Goal: Task Accomplishment & Management: Use online tool/utility

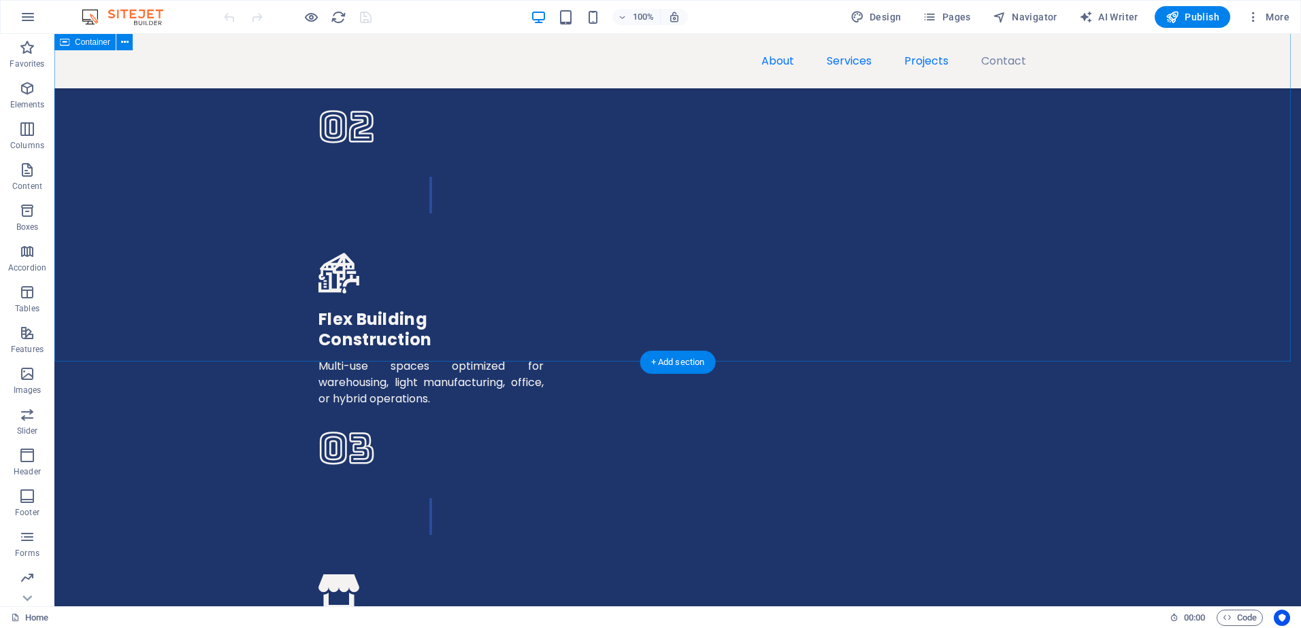
scroll to position [3608, 0]
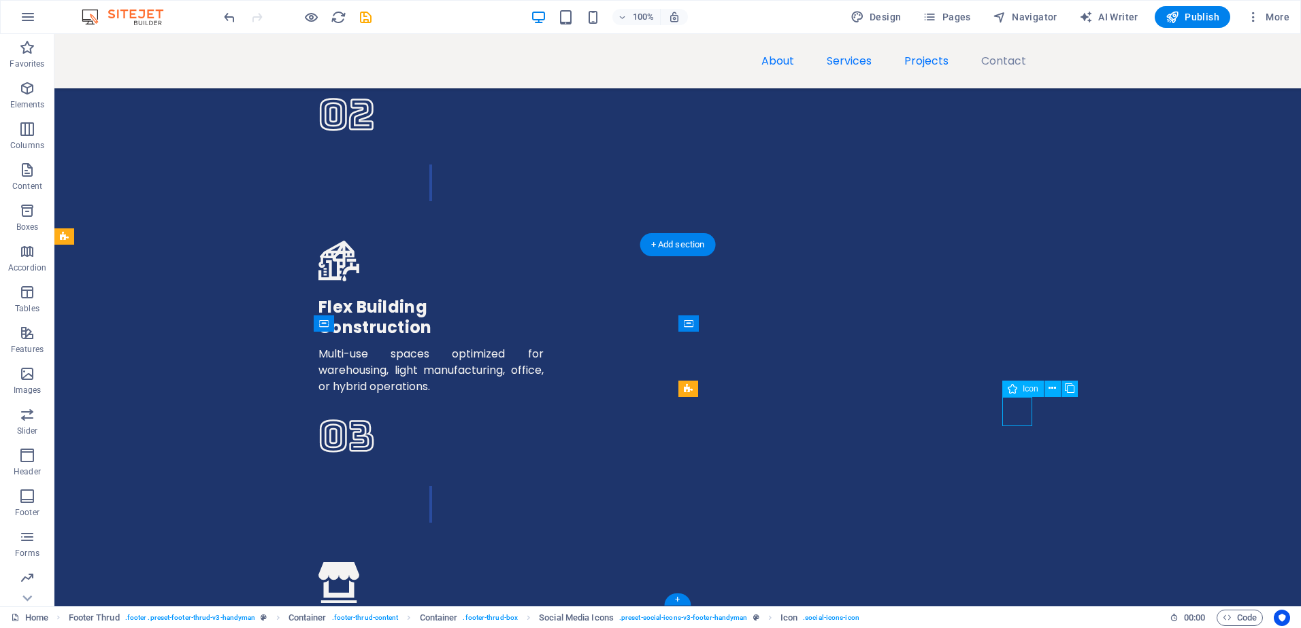
select select "xMidYMid"
select select "px"
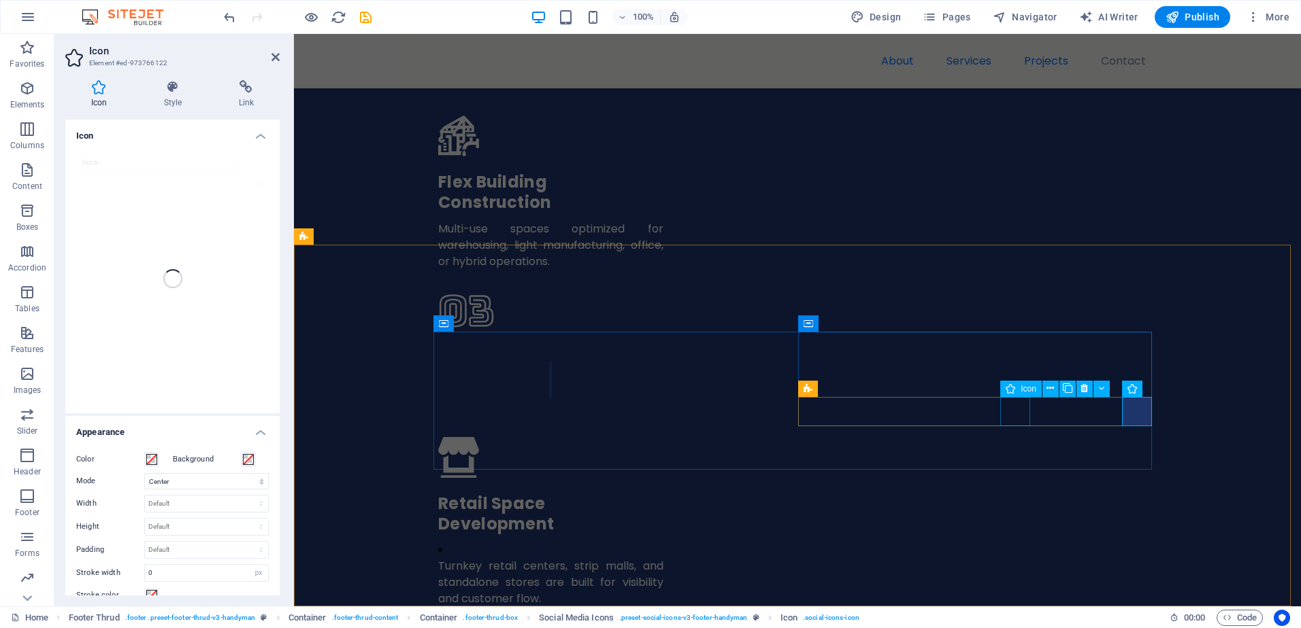
scroll to position [3581, 0]
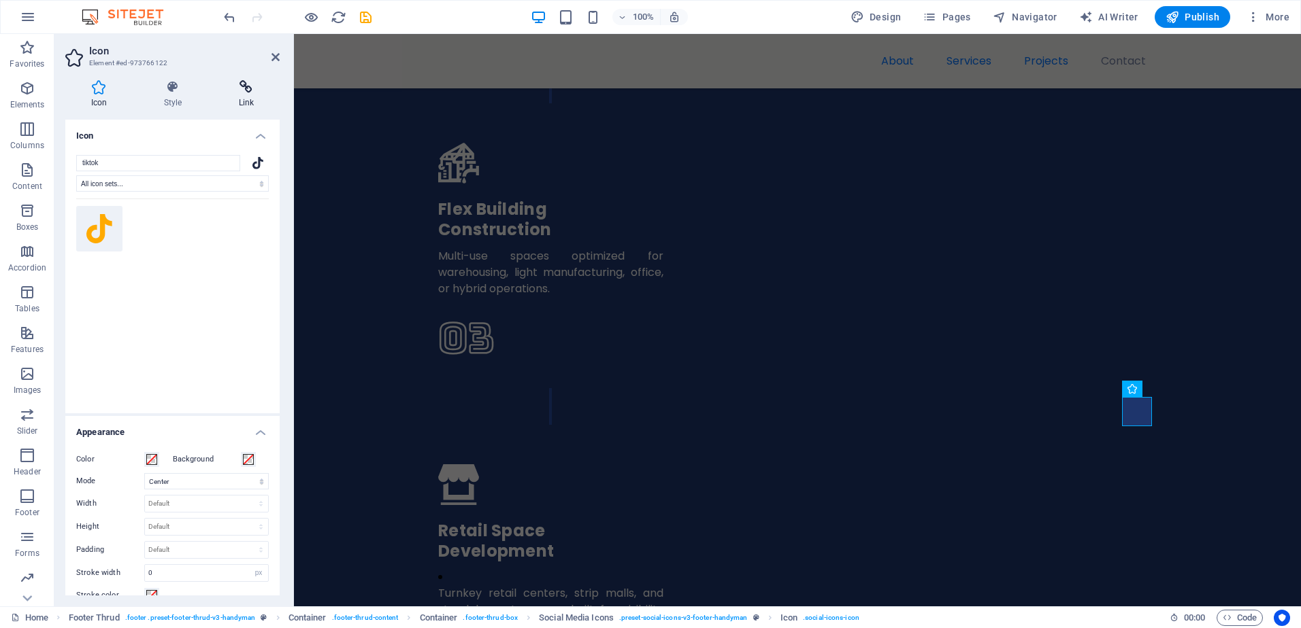
click at [229, 97] on h4 "Link" at bounding box center [246, 94] width 67 height 29
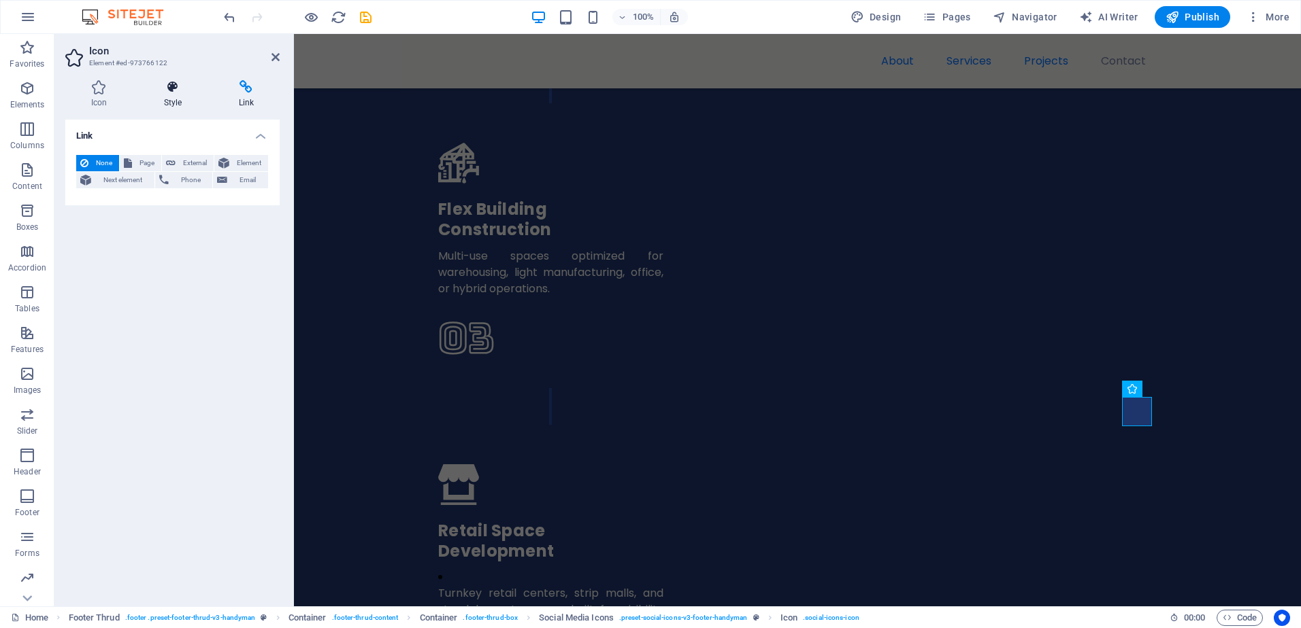
click at [178, 92] on icon at bounding box center [172, 87] width 69 height 14
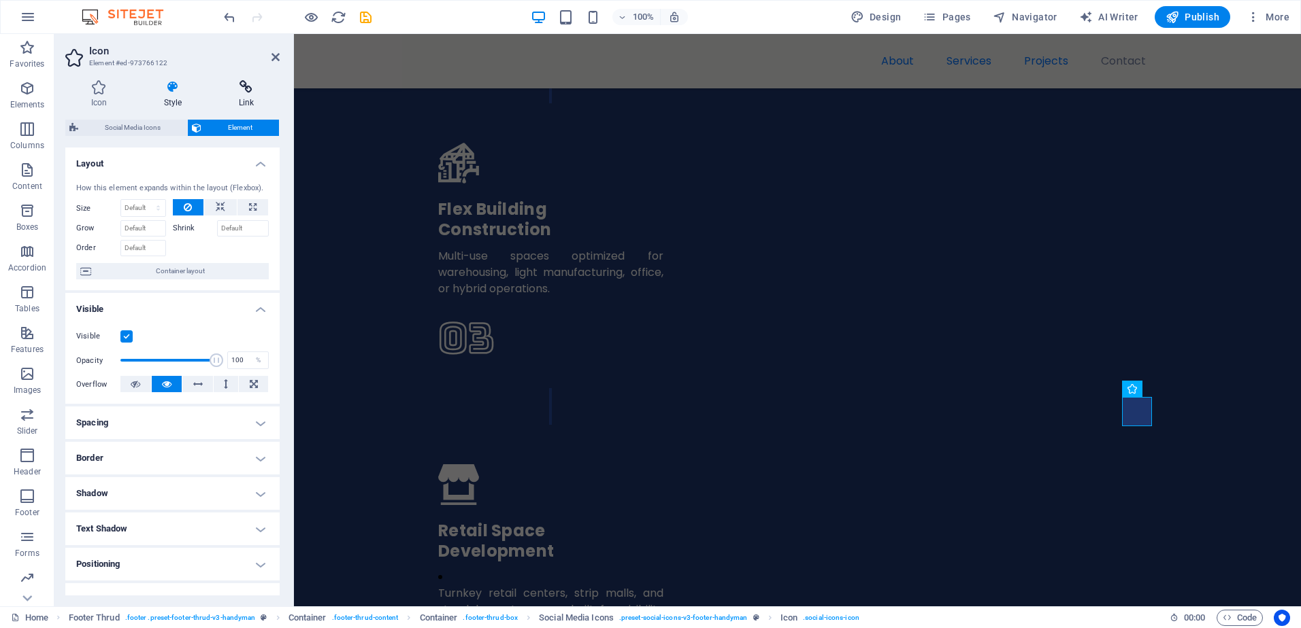
click at [240, 82] on icon at bounding box center [246, 87] width 67 height 14
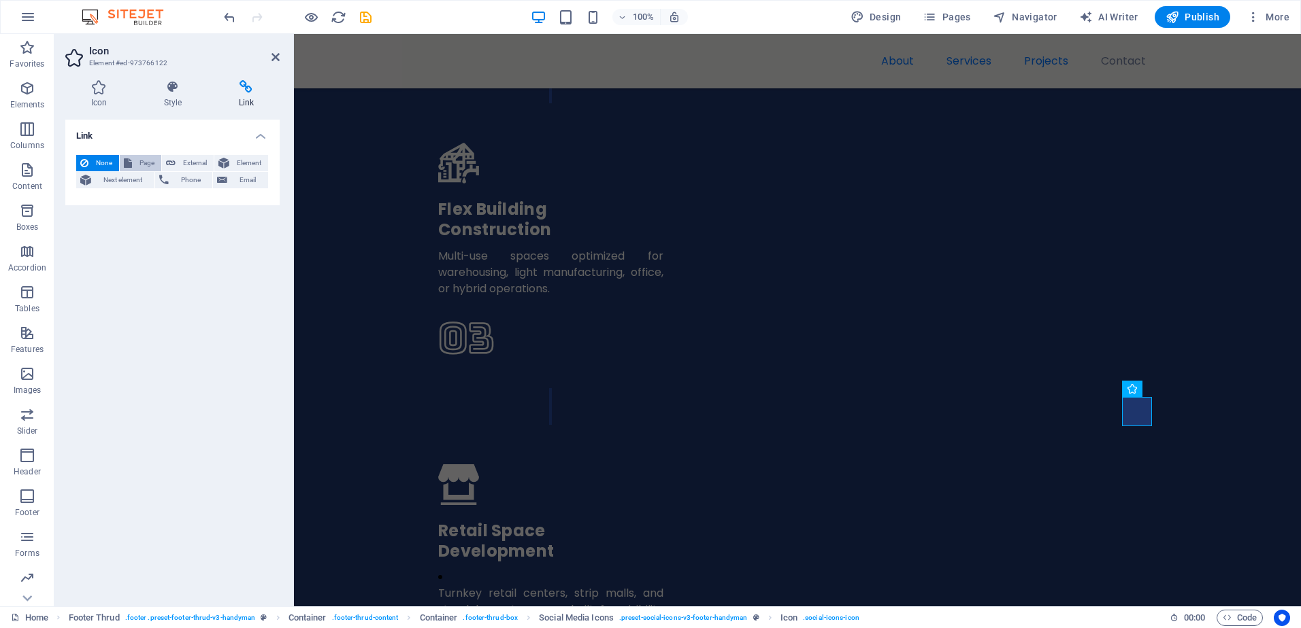
click at [137, 162] on span "Page" at bounding box center [146, 163] width 21 height 16
select select
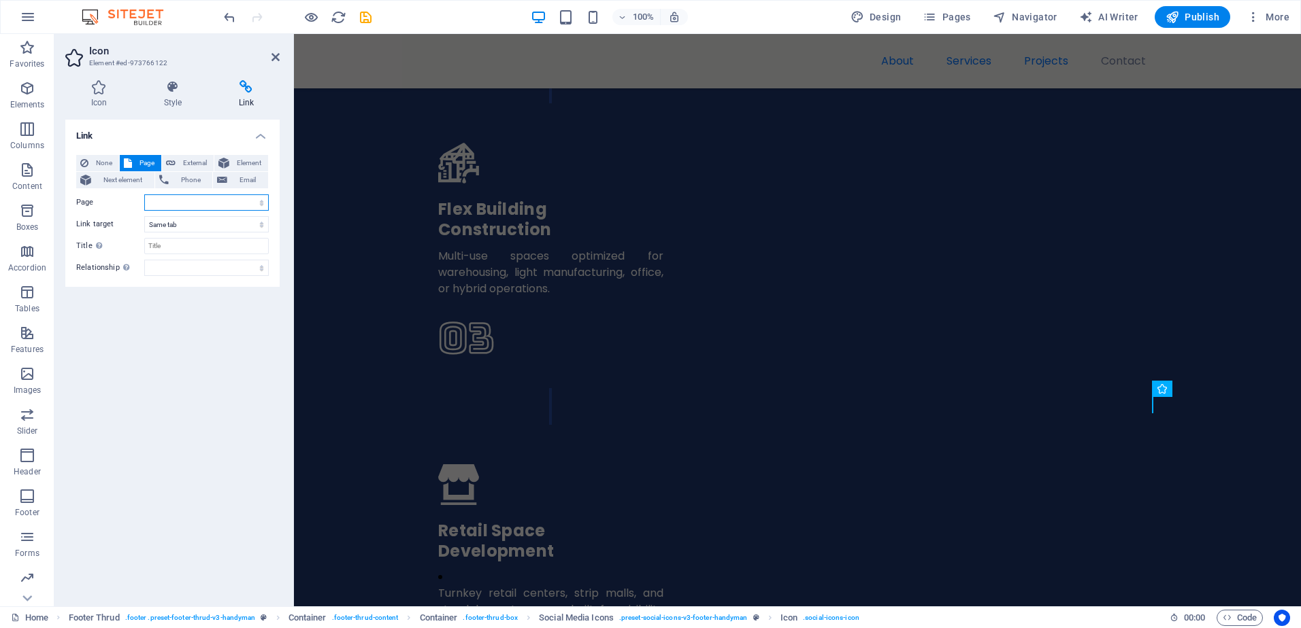
click at [178, 203] on select "Home Subpage Legal Notice Privacy" at bounding box center [206, 203] width 124 height 16
click at [183, 201] on select "Home Subpage Legal Notice Privacy" at bounding box center [206, 203] width 124 height 16
click at [150, 326] on div "Link None Page External Element Next element Phone Email Page Home Subpage Lega…" at bounding box center [172, 358] width 214 height 476
click at [170, 227] on select "New tab Same tab Overlay" at bounding box center [206, 224] width 124 height 16
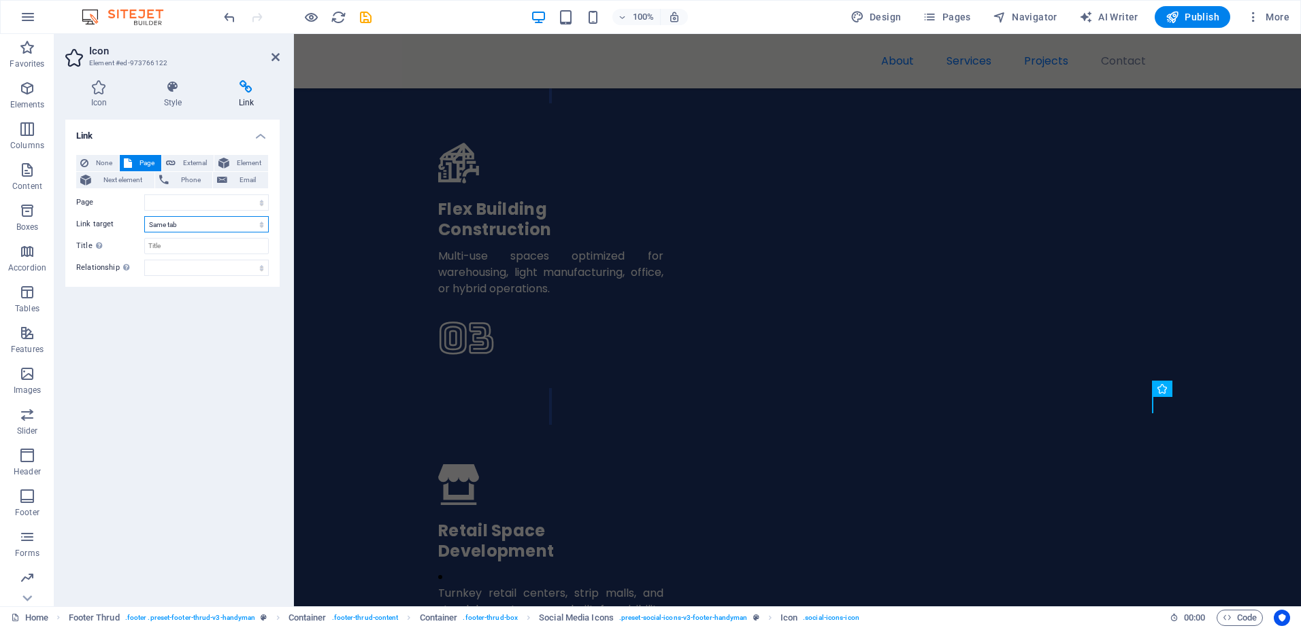
click at [170, 227] on select "New tab Same tab Overlay" at bounding box center [206, 224] width 124 height 16
click at [170, 255] on div "None Page External Element Next element Phone Email Page Home Subpage Legal Not…" at bounding box center [172, 215] width 192 height 121
click at [171, 247] on input "Title Additional link description, should not be the same as the link text. The…" at bounding box center [206, 246] width 124 height 16
click at [177, 230] on select "New tab Same tab Overlay" at bounding box center [206, 224] width 124 height 16
select select "blank"
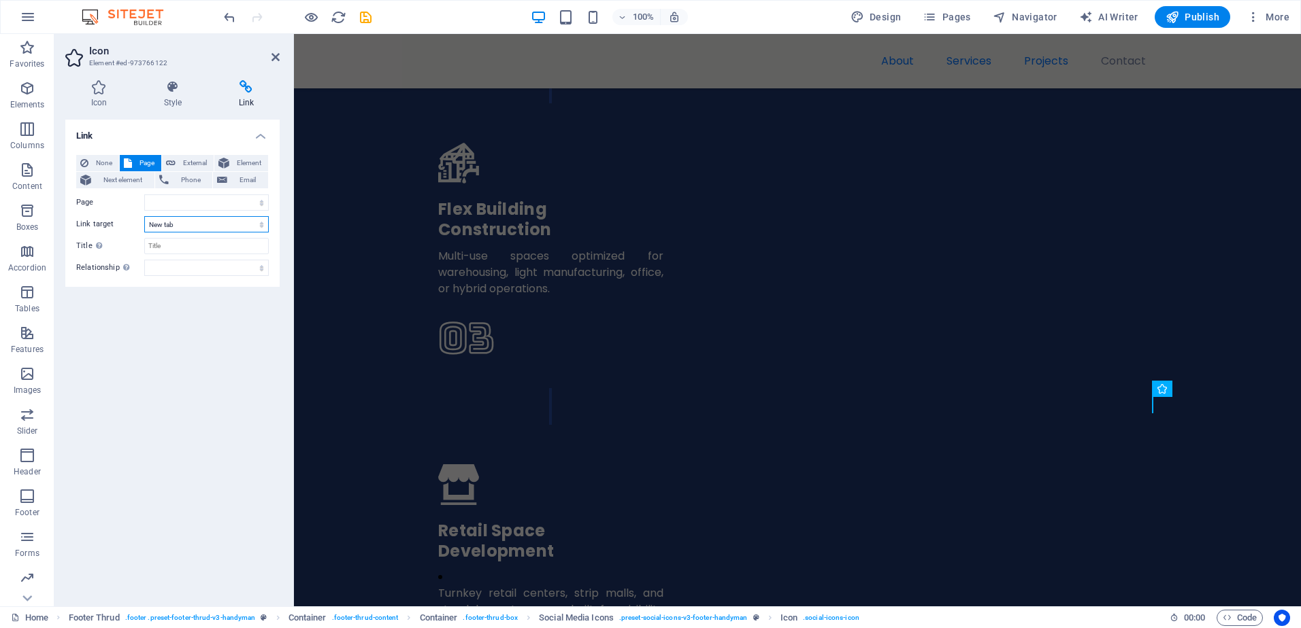
click at [144, 216] on select "New tab Same tab Overlay" at bounding box center [206, 224] width 124 height 16
select select
click at [172, 246] on input "Title Additional link description, should not be the same as the link text. The…" at bounding box center [206, 246] width 124 height 16
type input "Tiktok"
select select
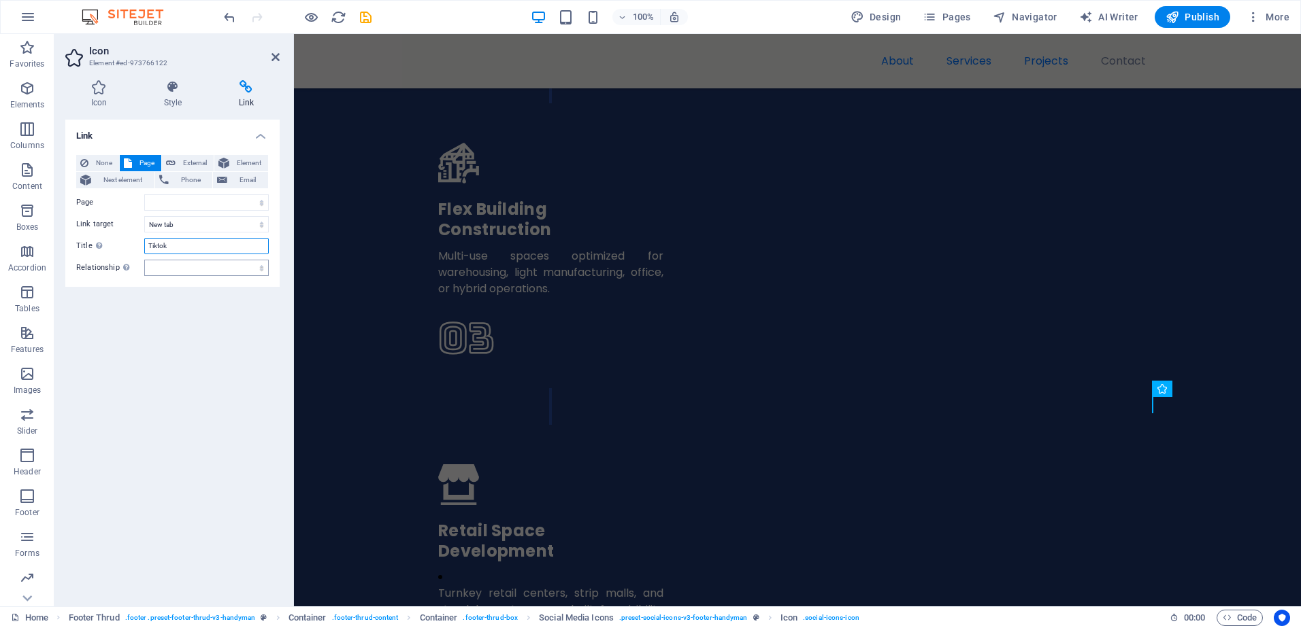
type input "Tiktok"
click at [154, 273] on select "alternate author bookmark external help license next nofollow noreferrer noopen…" at bounding box center [206, 268] width 124 height 16
click at [120, 325] on div "Link None Page External Element Next element Phone Email Page Home Subpage Lega…" at bounding box center [172, 358] width 214 height 476
click at [169, 246] on input "Tiktok" at bounding box center [206, 246] width 124 height 16
drag, startPoint x: 172, startPoint y: 245, endPoint x: 121, endPoint y: 249, distance: 51.2
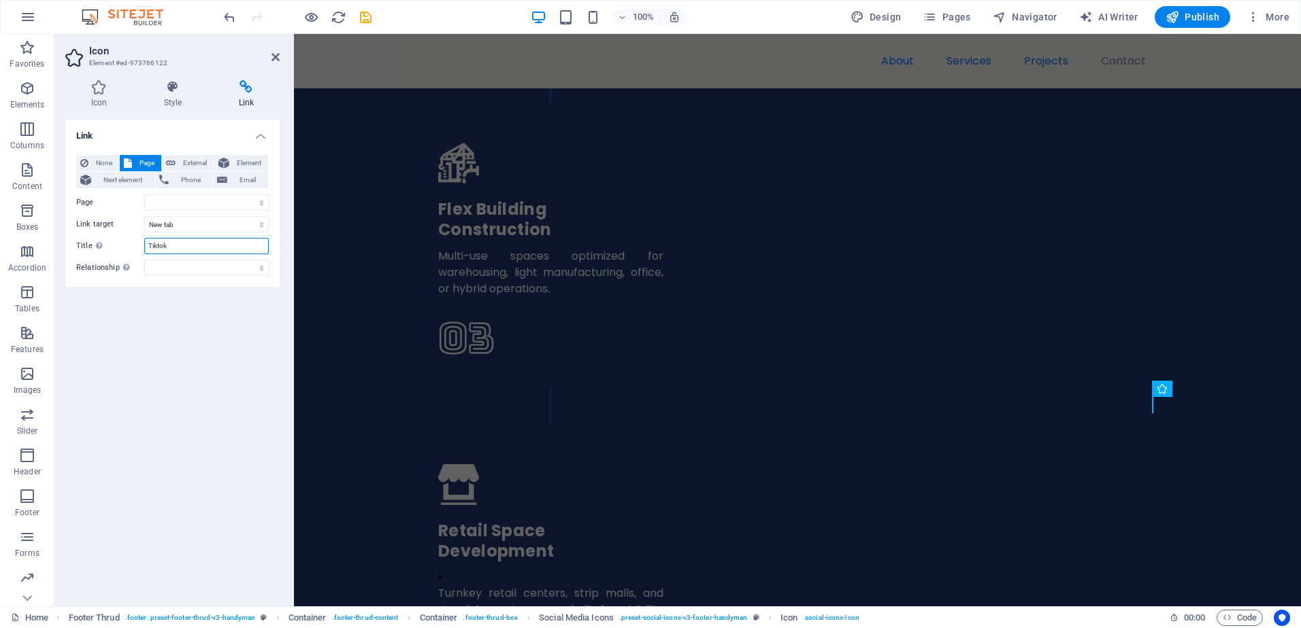
click at [121, 249] on div "Title Additional link description, should not be the same as the link text. The…" at bounding box center [172, 246] width 192 height 16
select select
click at [188, 157] on span "External" at bounding box center [195, 163] width 30 height 16
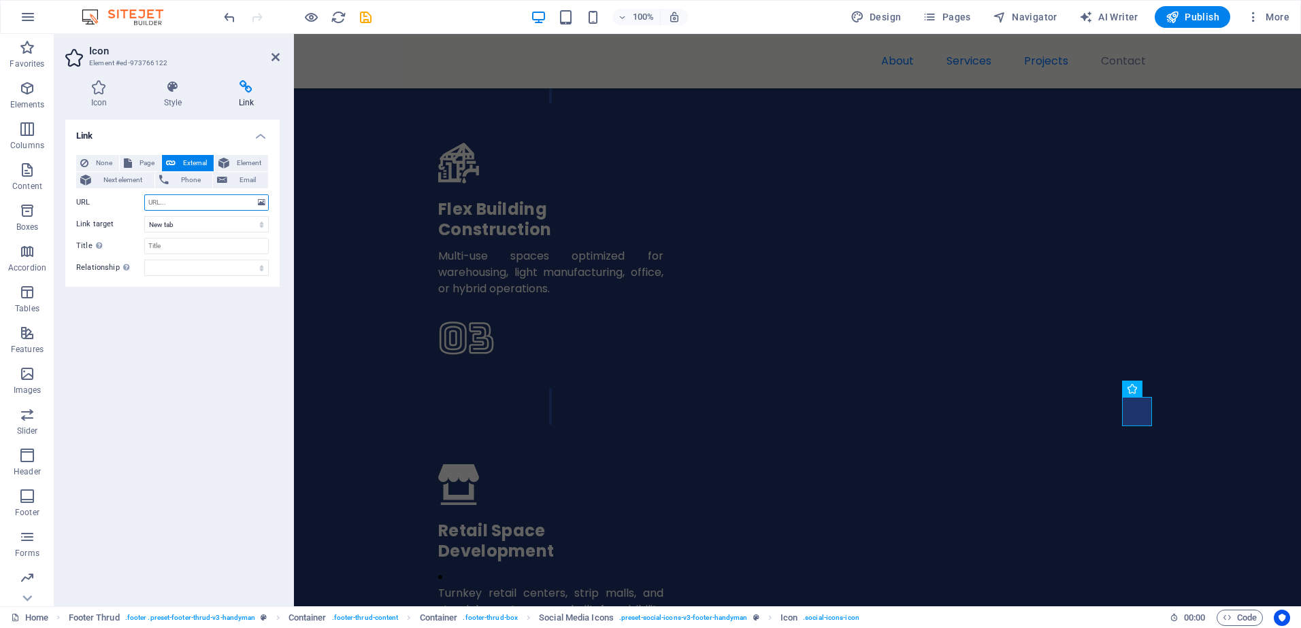
click at [161, 205] on input "URL" at bounding box center [206, 203] width 124 height 16
paste input "[URL][DOMAIN_NAME]"
drag, startPoint x: 252, startPoint y: 202, endPoint x: 200, endPoint y: 208, distance: 52.1
click at [200, 208] on input "[URL][DOMAIN_NAME]" at bounding box center [206, 203] width 124 height 16
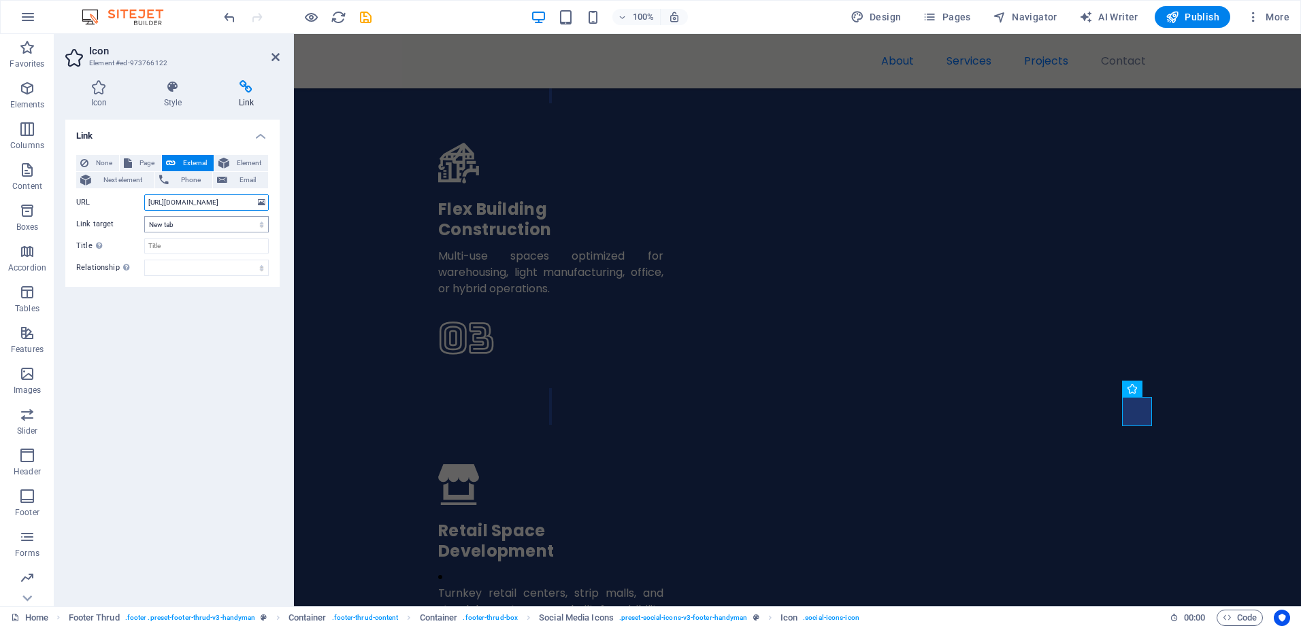
type input "[URL][DOMAIN_NAME]"
click at [187, 224] on select "New tab Same tab Overlay" at bounding box center [206, 224] width 124 height 16
click at [144, 216] on select "New tab Same tab Overlay" at bounding box center [206, 224] width 124 height 16
click at [175, 244] on input "Title Additional link description, should not be the same as the link text. The…" at bounding box center [206, 246] width 124 height 16
type input "Tiktok"
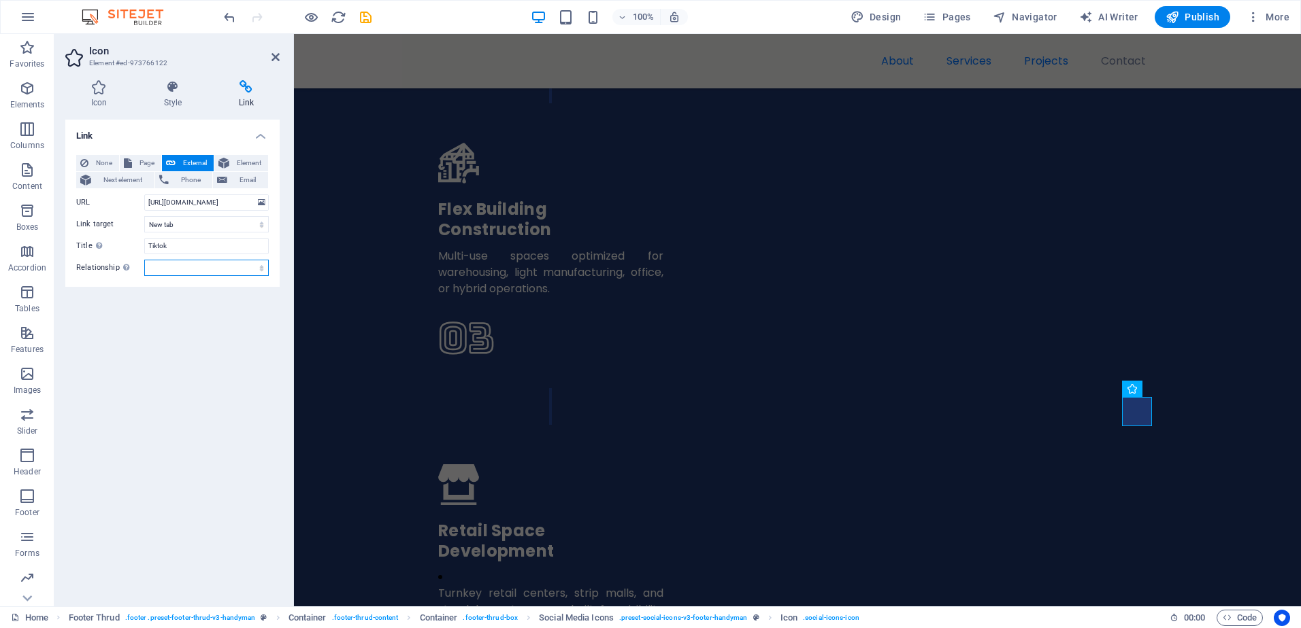
click at [167, 265] on select "alternate author bookmark external help license next nofollow noreferrer noopen…" at bounding box center [206, 268] width 124 height 16
select select "external"
click at [144, 260] on select "alternate author bookmark external help license next nofollow noreferrer noopen…" at bounding box center [206, 268] width 124 height 16
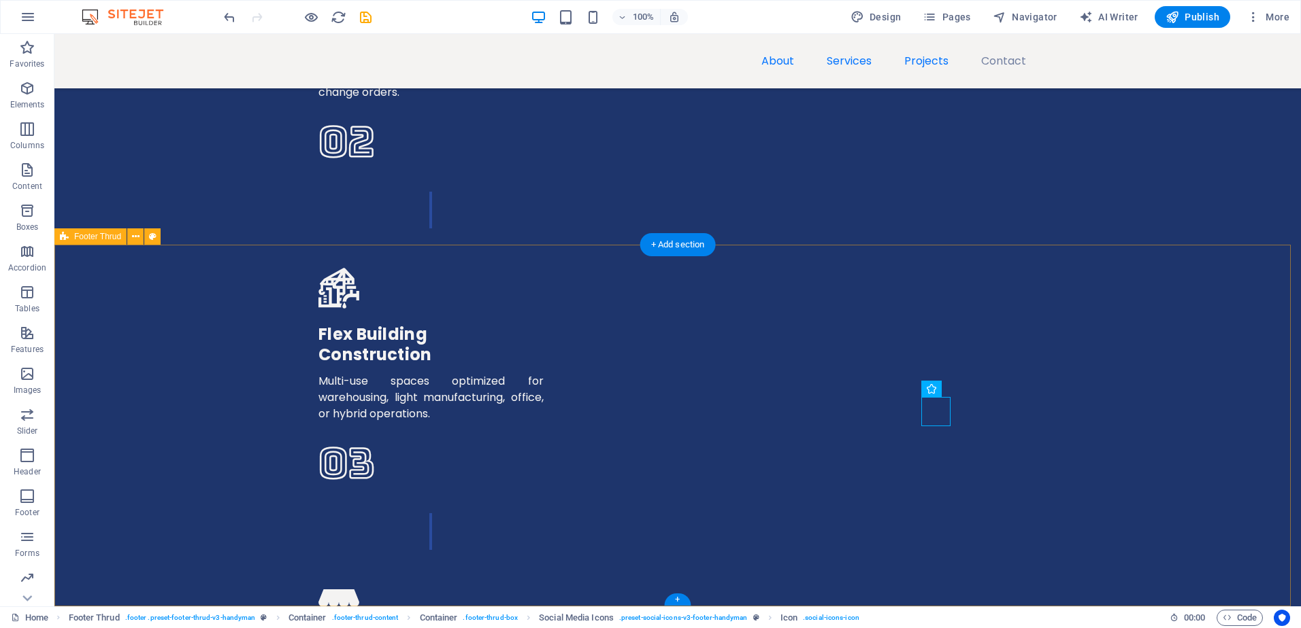
scroll to position [3608, 0]
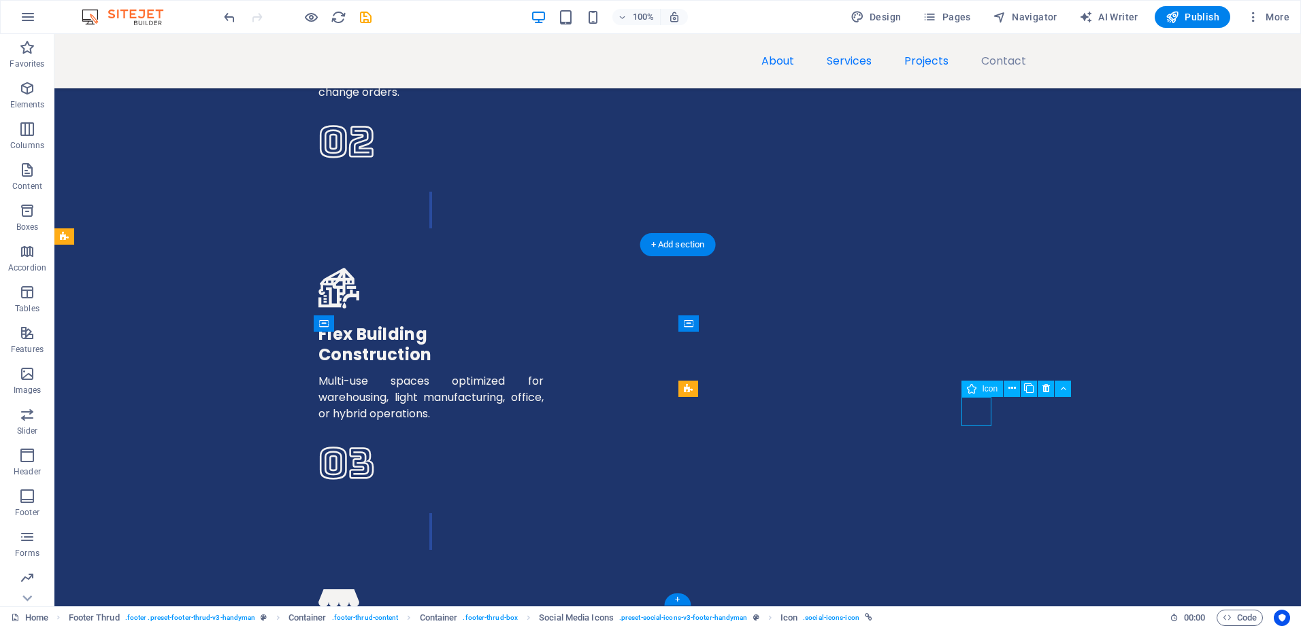
select select "xMidYMid"
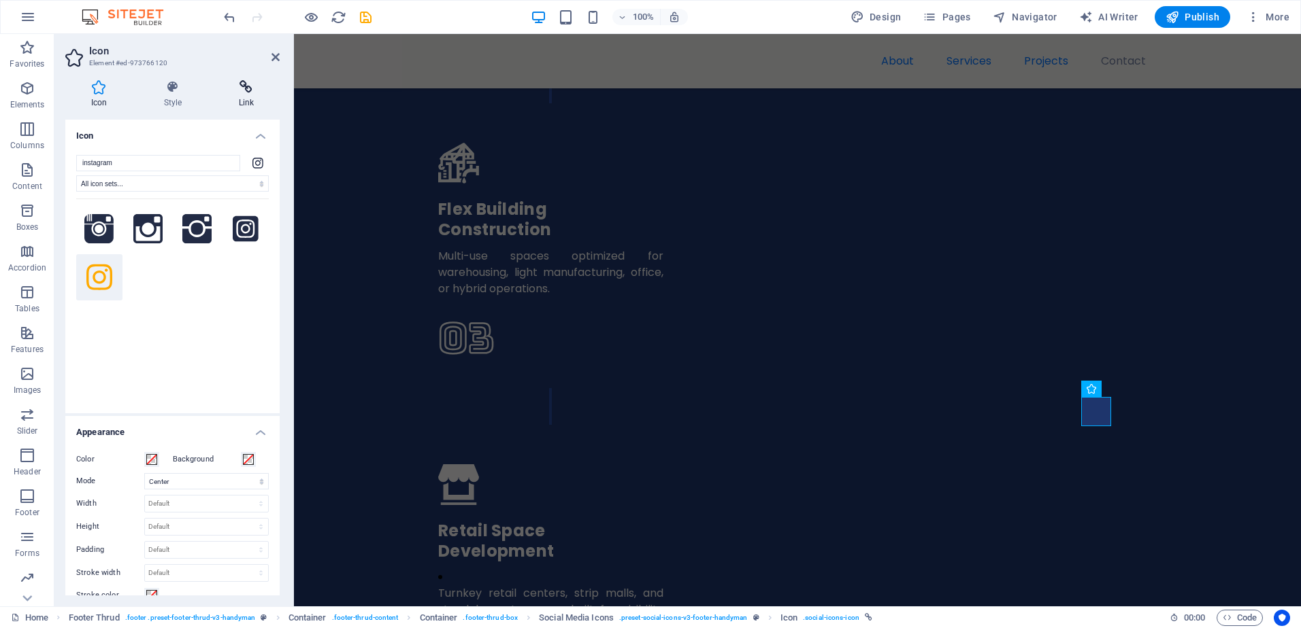
click at [254, 93] on icon at bounding box center [246, 87] width 67 height 14
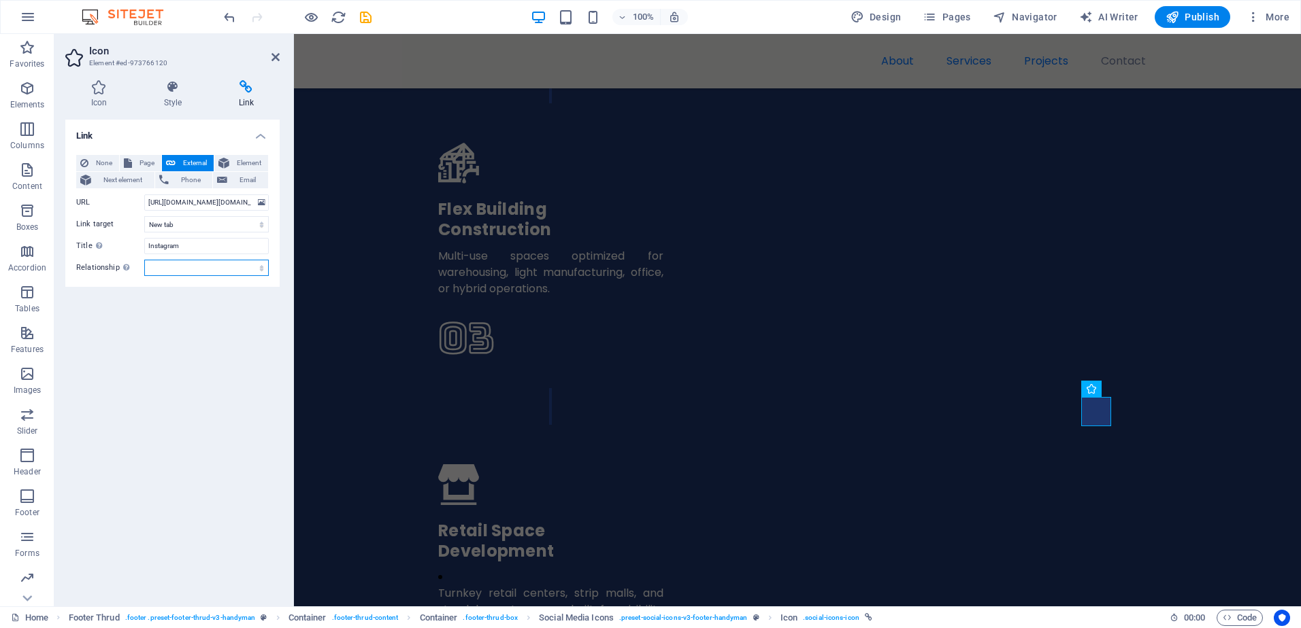
click at [201, 269] on select "alternate author bookmark external help license next nofollow noreferrer noopen…" at bounding box center [206, 268] width 124 height 16
select select "external"
click at [144, 260] on select "alternate author bookmark external help license next nofollow noreferrer noopen…" at bounding box center [206, 268] width 124 height 16
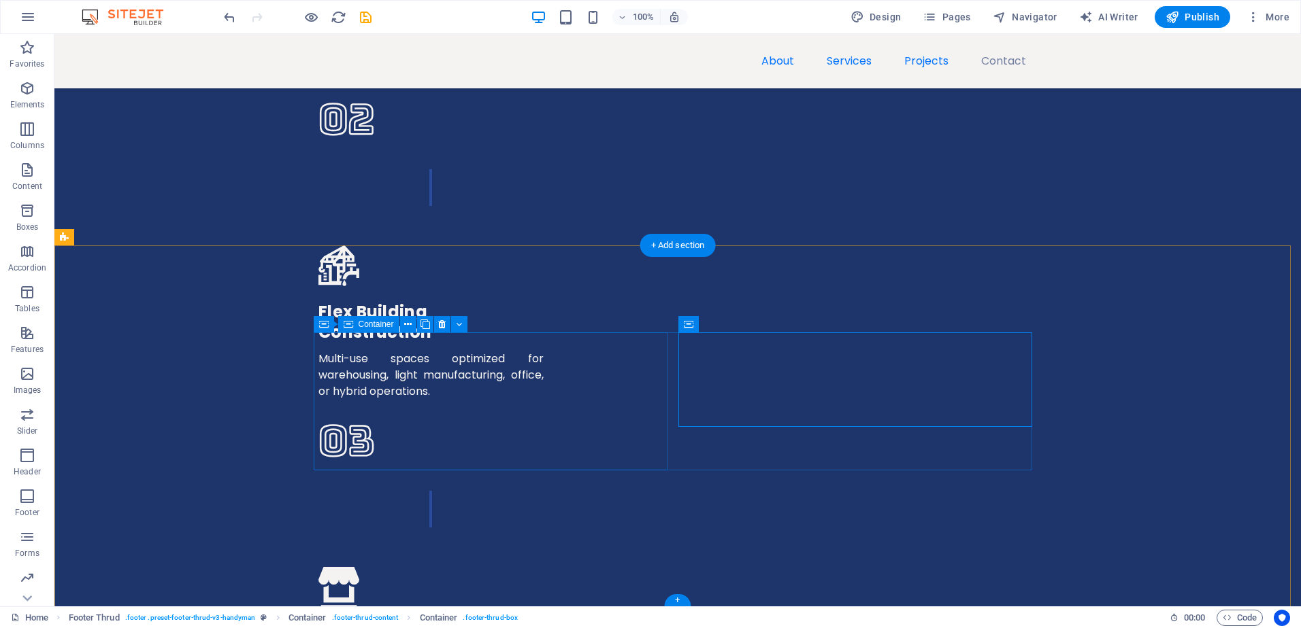
scroll to position [3608, 0]
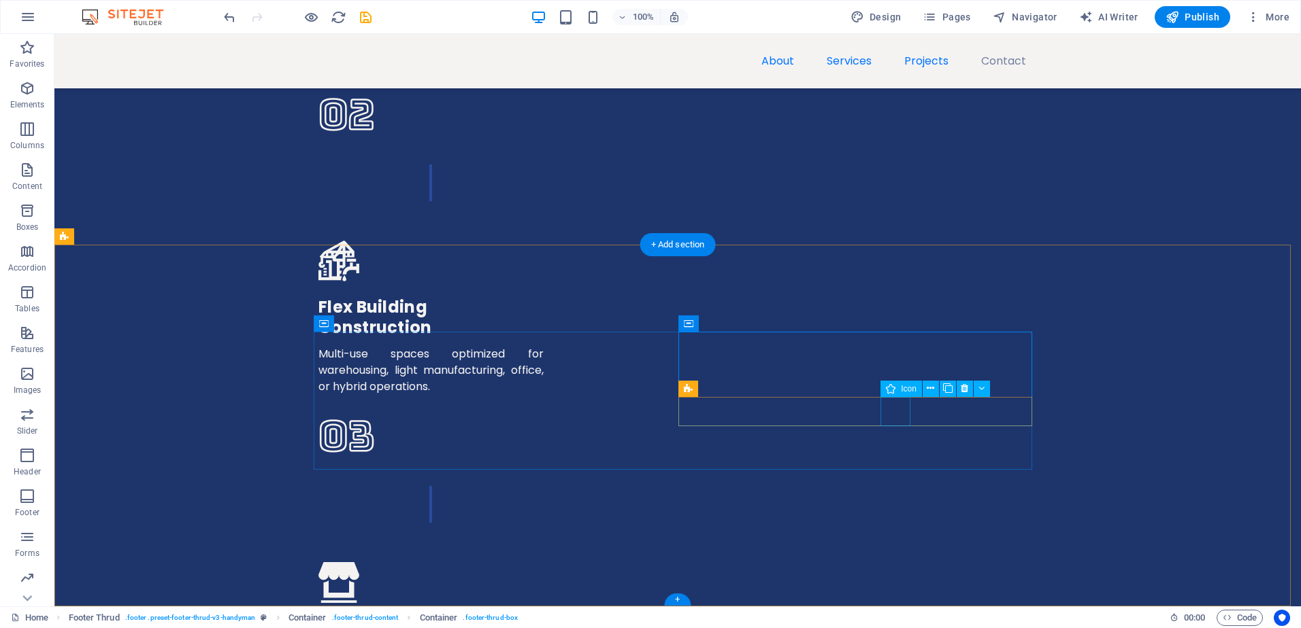
select select "xMidYMid"
select select
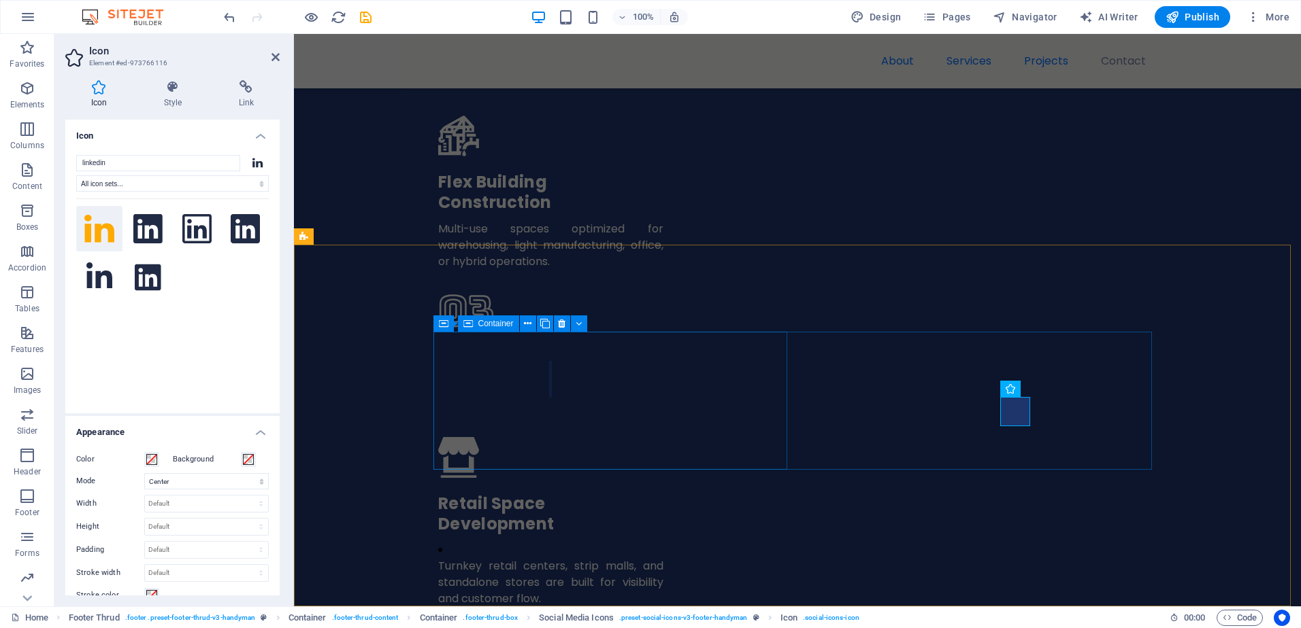
scroll to position [3581, 0]
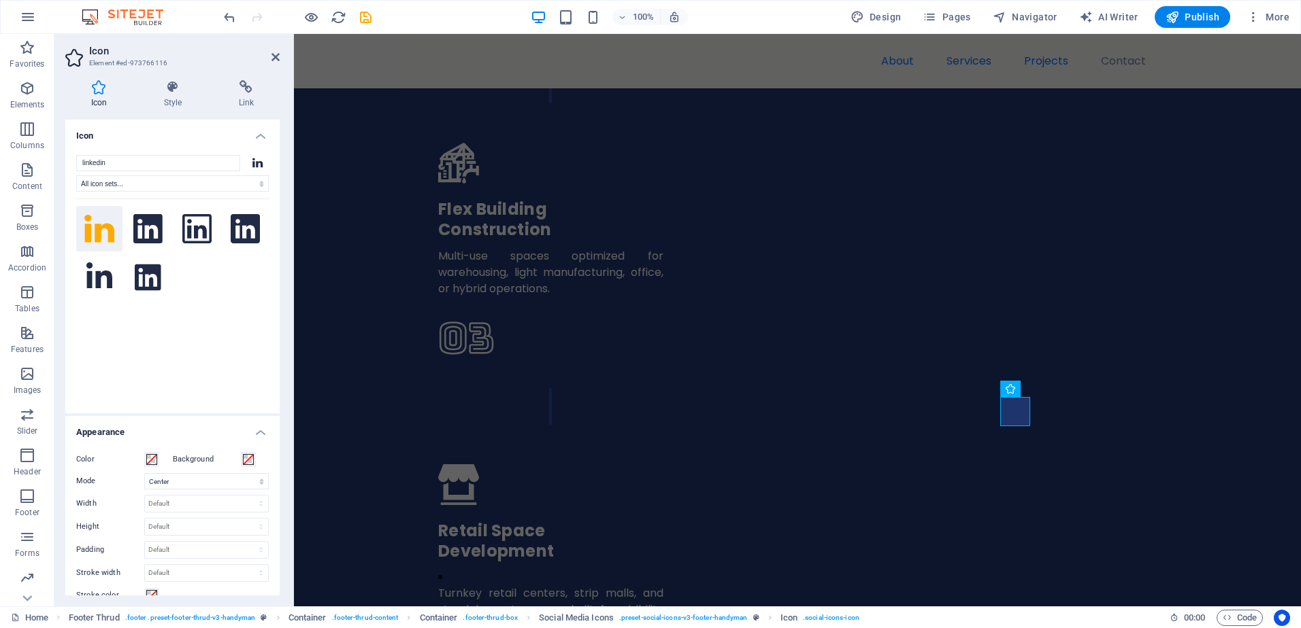
click at [280, 89] on div "Icon Style Link Icon linkedin All icon sets... IcoFont Ionicons FontAwesome Bra…" at bounding box center [172, 337] width 236 height 537
click at [252, 95] on h4 "Link" at bounding box center [246, 94] width 67 height 29
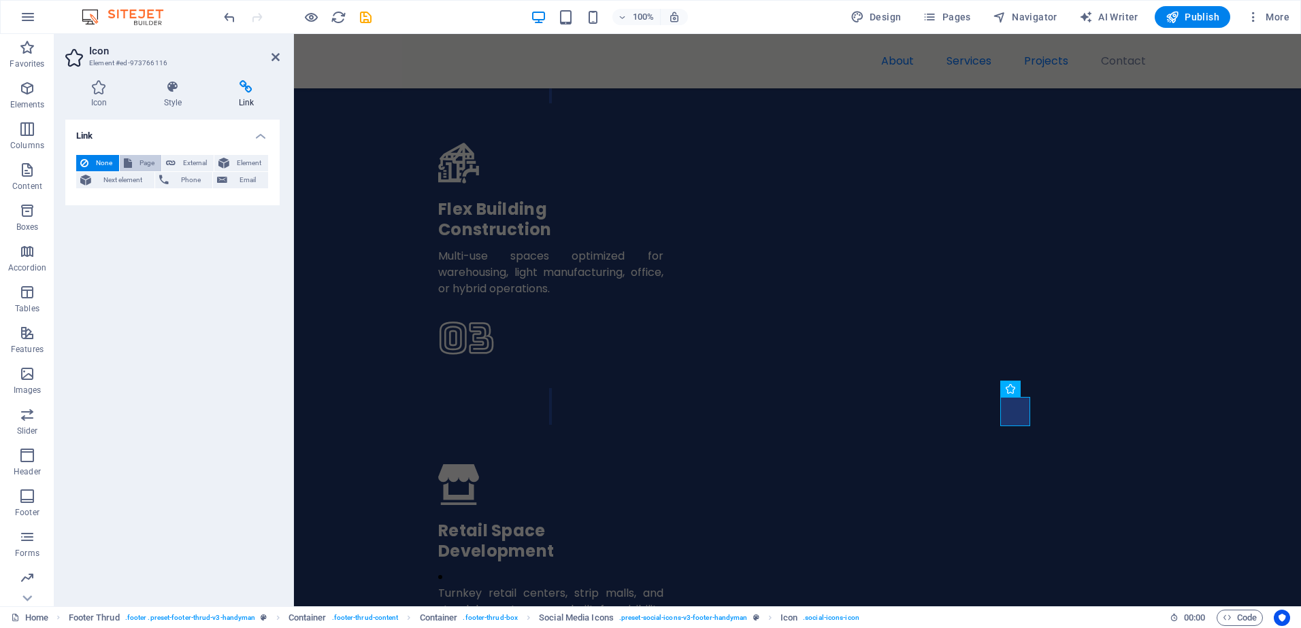
click at [141, 157] on span "Page" at bounding box center [146, 163] width 21 height 16
select select
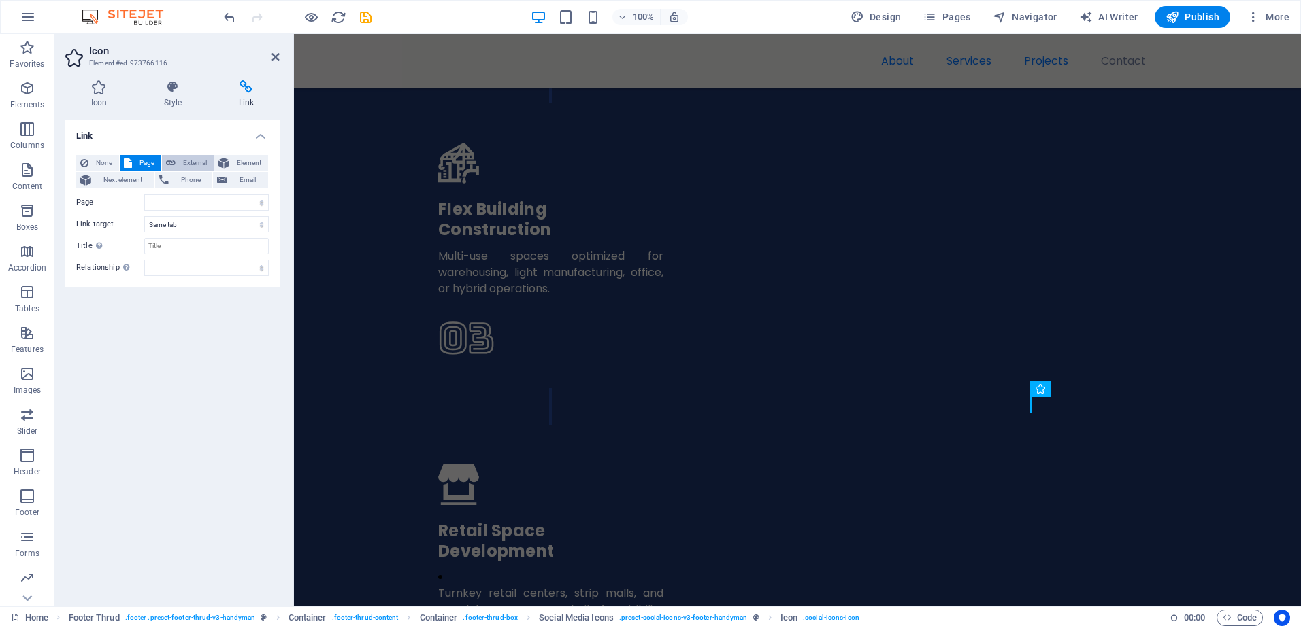
click at [175, 161] on icon at bounding box center [171, 163] width 10 height 16
select select "blank"
click at [168, 200] on input "URL" at bounding box center [206, 203] width 124 height 16
paste input "[URL][DOMAIN_NAME]"
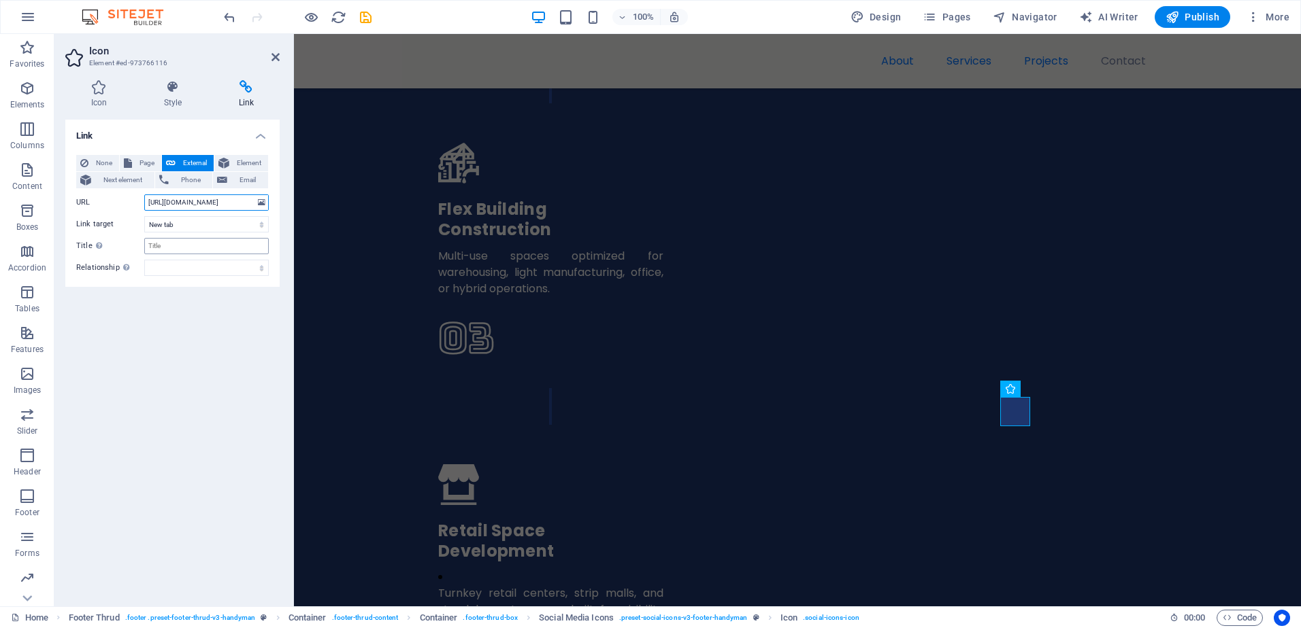
type input "[URL][DOMAIN_NAME]"
click at [180, 239] on input "Title Additional link description, should not be the same as the link text. The…" at bounding box center [206, 246] width 124 height 16
type input "LinkedIn"
click at [201, 277] on div "None Page External Element Next element Phone Email Page Home Subpage Legal Not…" at bounding box center [172, 215] width 214 height 143
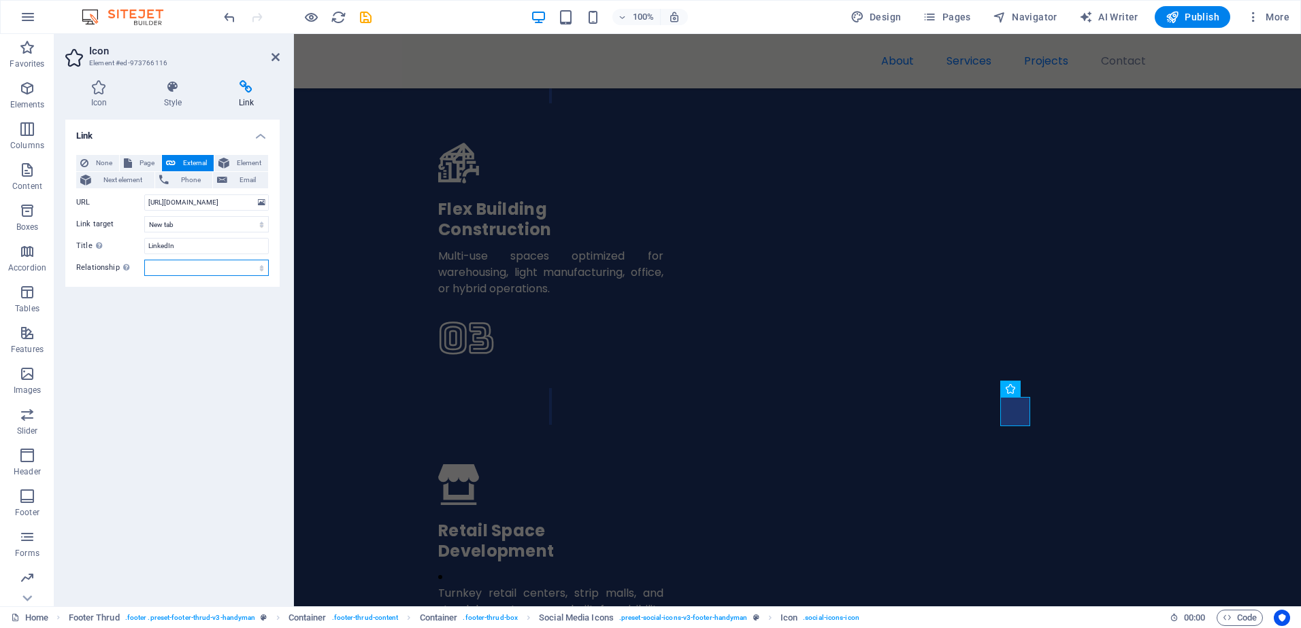
click at [210, 268] on select "alternate author bookmark external help license next nofollow noreferrer noopen…" at bounding box center [206, 268] width 124 height 16
select select "external"
click at [144, 260] on select "alternate author bookmark external help license next nofollow noreferrer noopen…" at bounding box center [206, 268] width 124 height 16
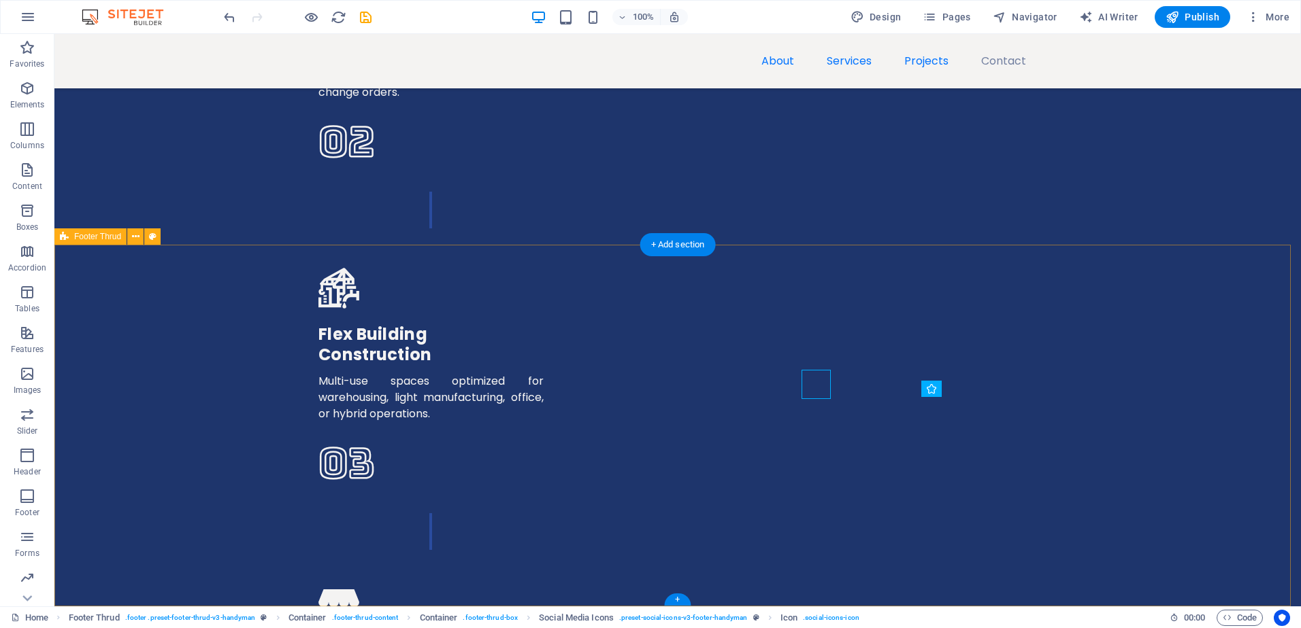
scroll to position [3608, 0]
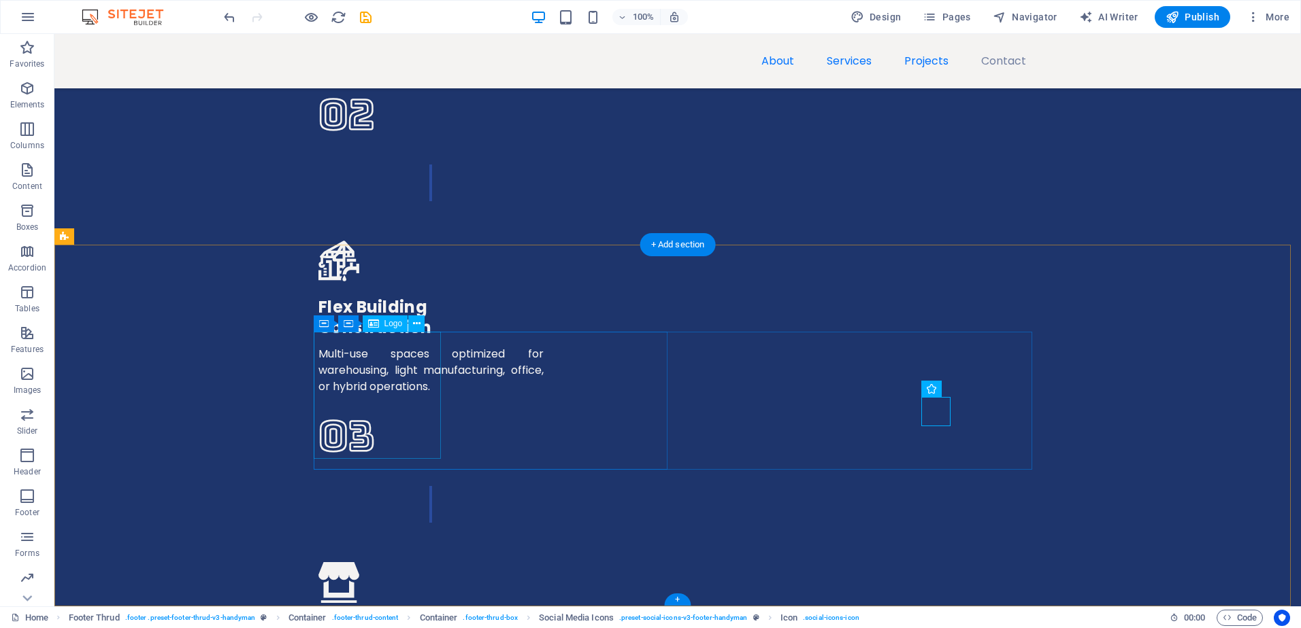
select select "px"
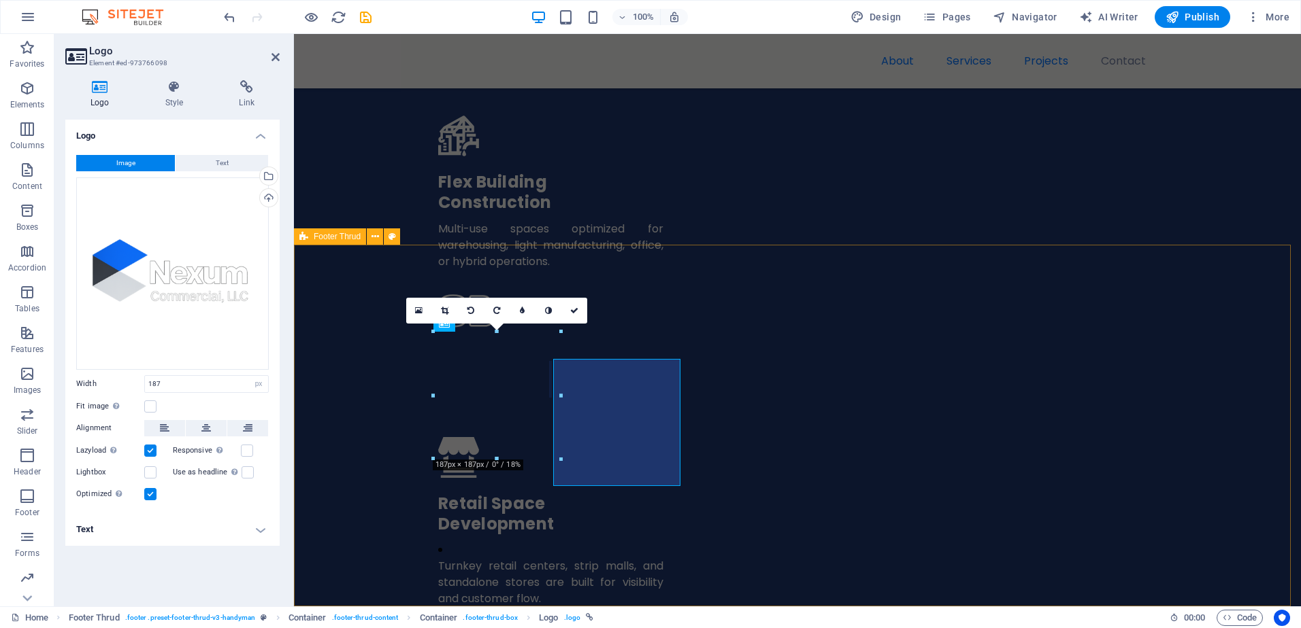
scroll to position [3581, 0]
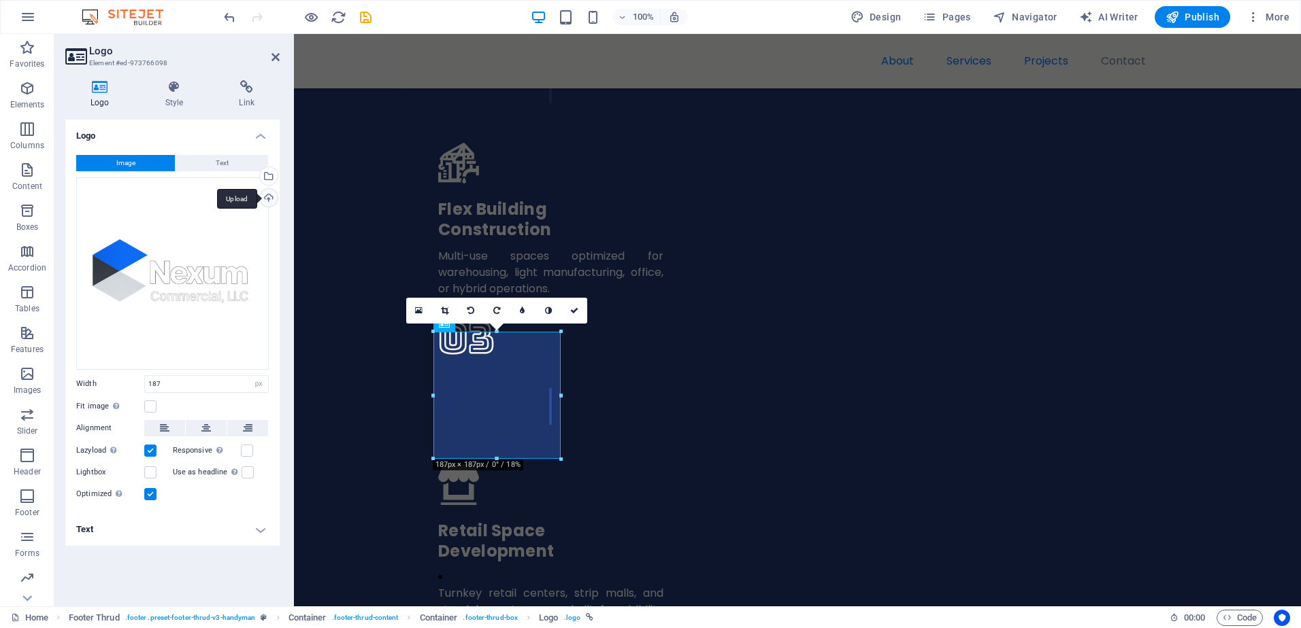
click at [264, 196] on div "Upload" at bounding box center [267, 199] width 20 height 20
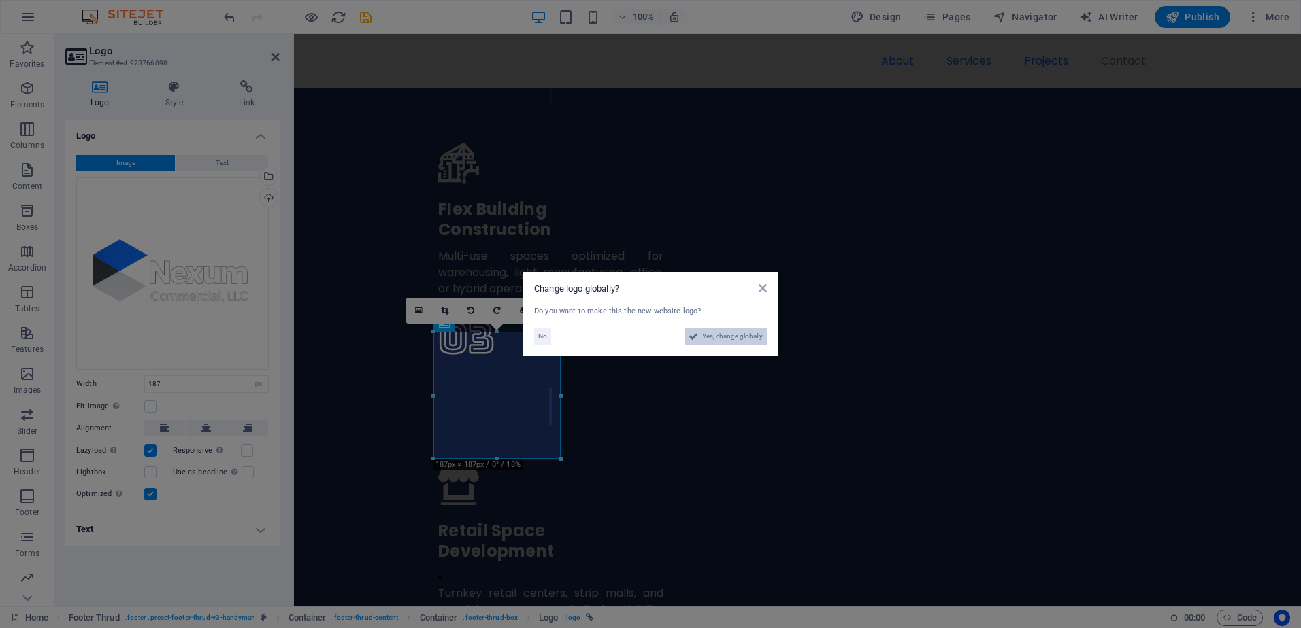
click at [741, 337] on span "Yes, change globally" at bounding box center [732, 337] width 61 height 16
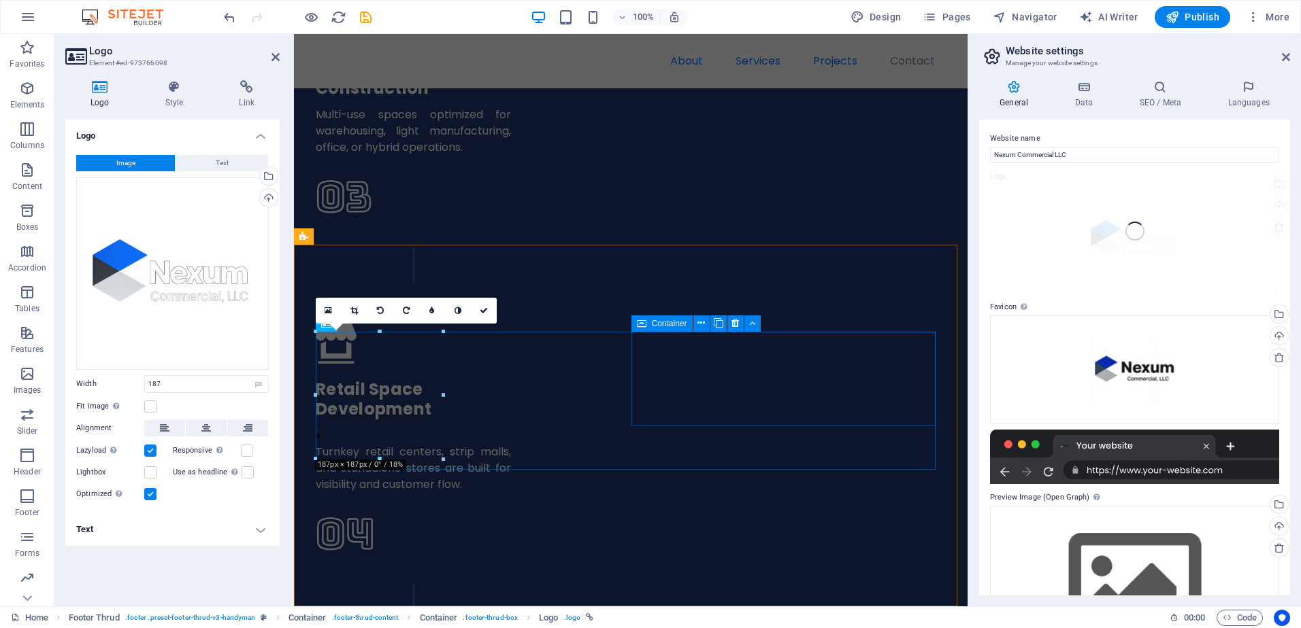
scroll to position [4212, 0]
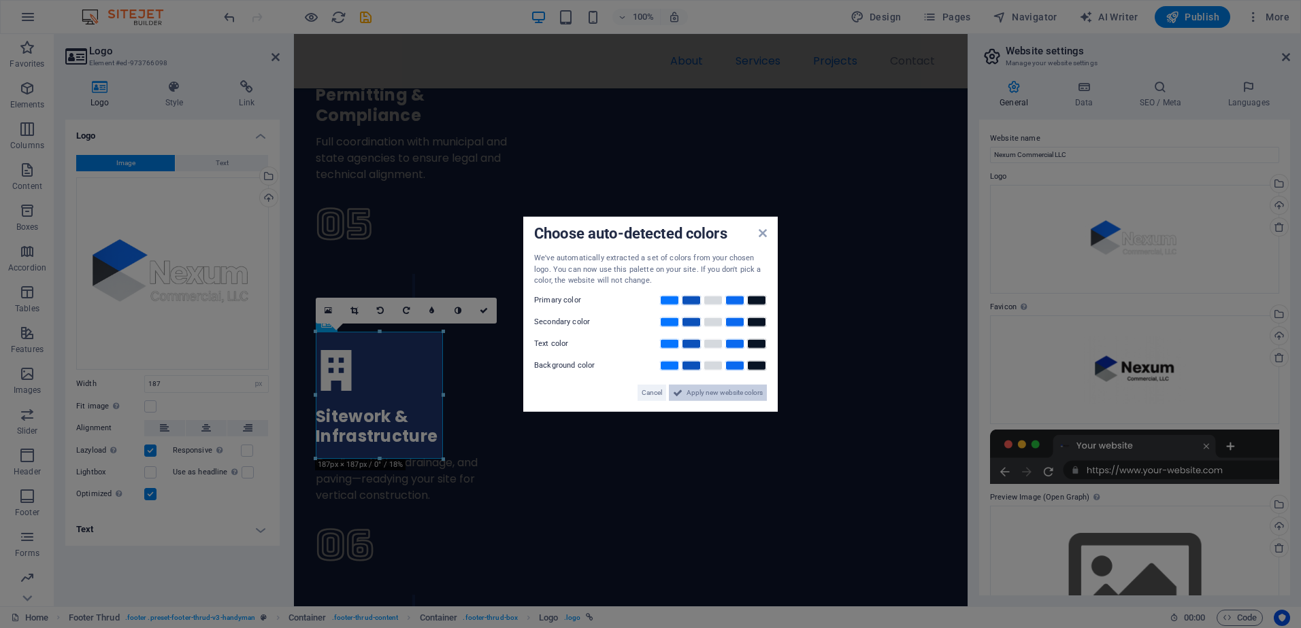
click at [694, 399] on span "Apply new website colors" at bounding box center [724, 392] width 76 height 16
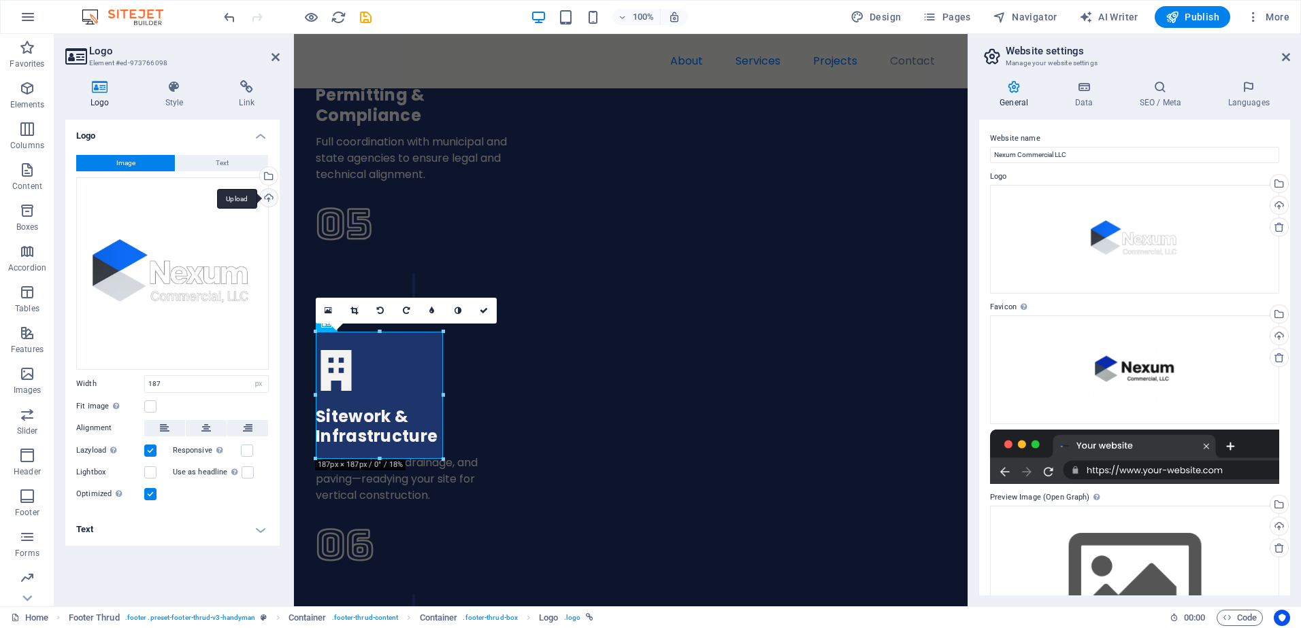
click at [272, 198] on div "Upload" at bounding box center [267, 199] width 20 height 20
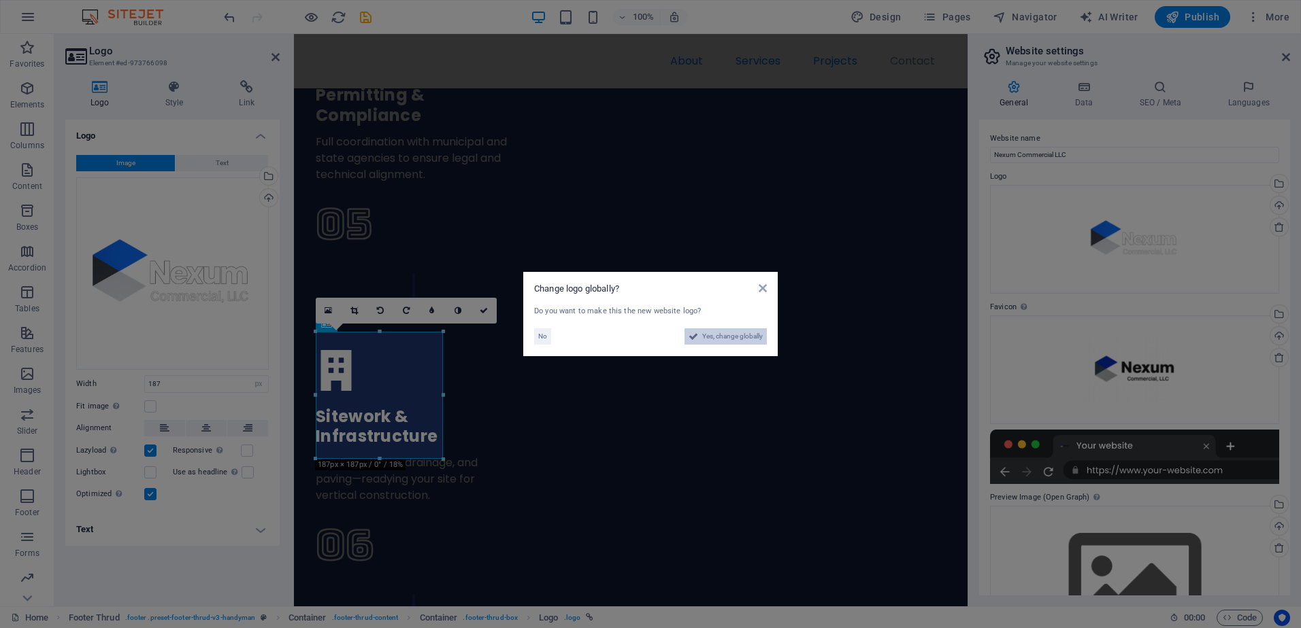
click at [738, 337] on span "Yes, change globally" at bounding box center [732, 337] width 61 height 16
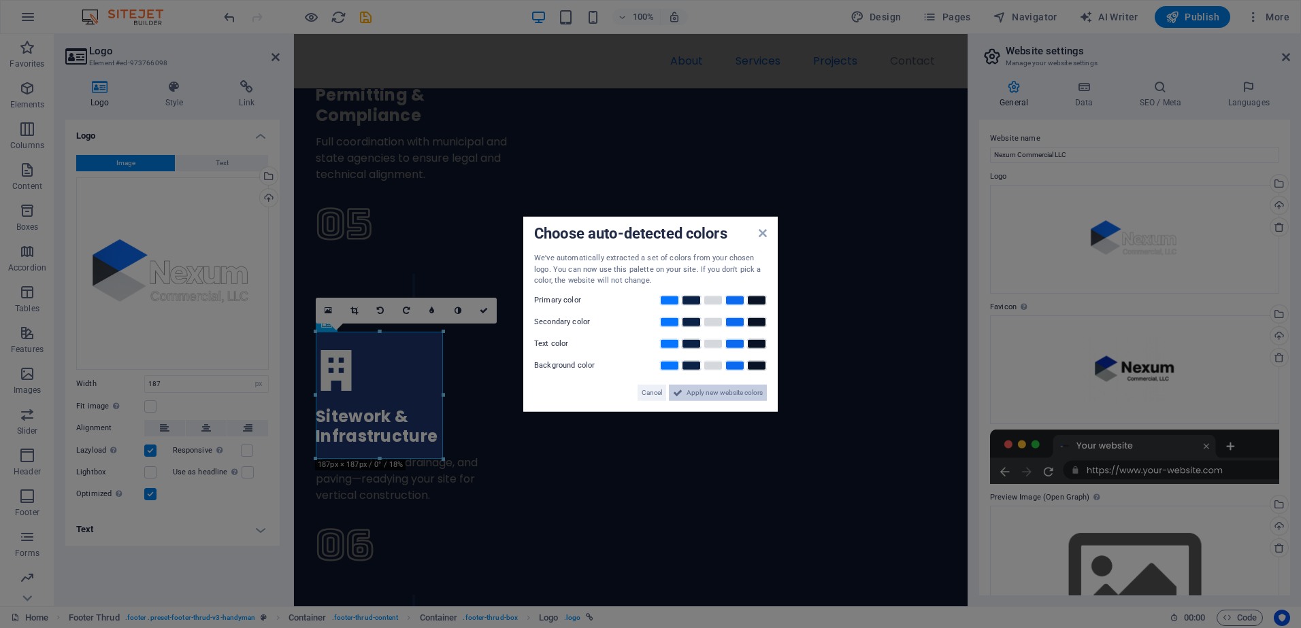
click at [692, 398] on span "Apply new website colors" at bounding box center [724, 392] width 76 height 16
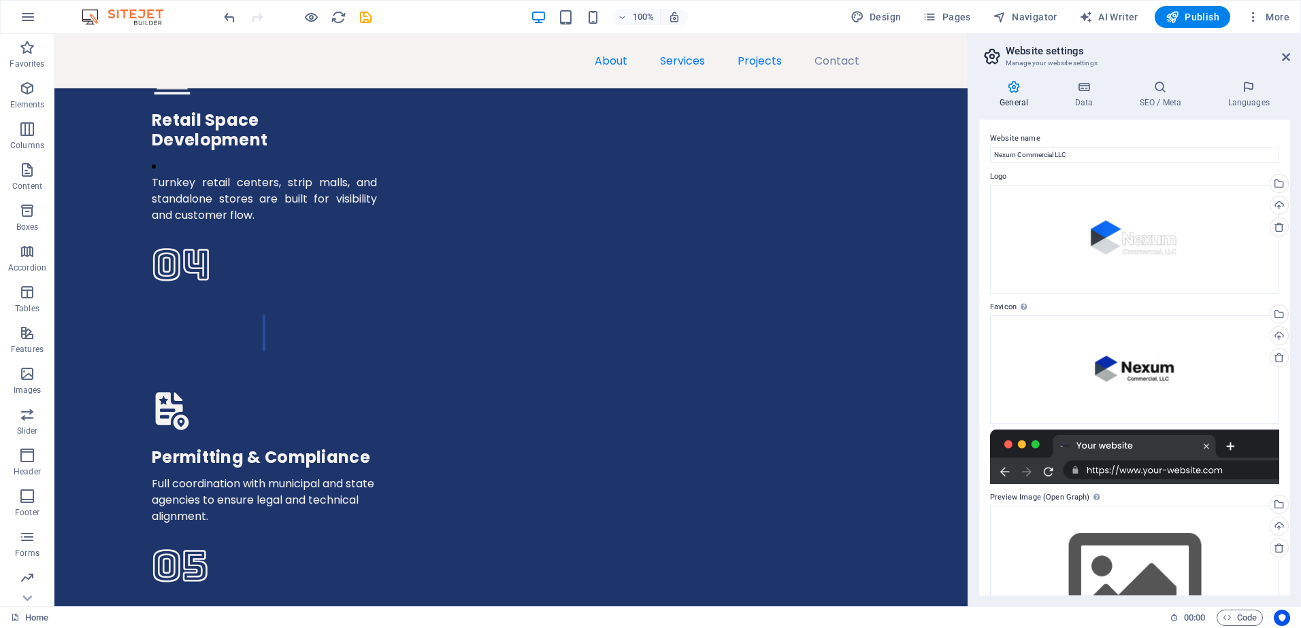
scroll to position [4016, 0]
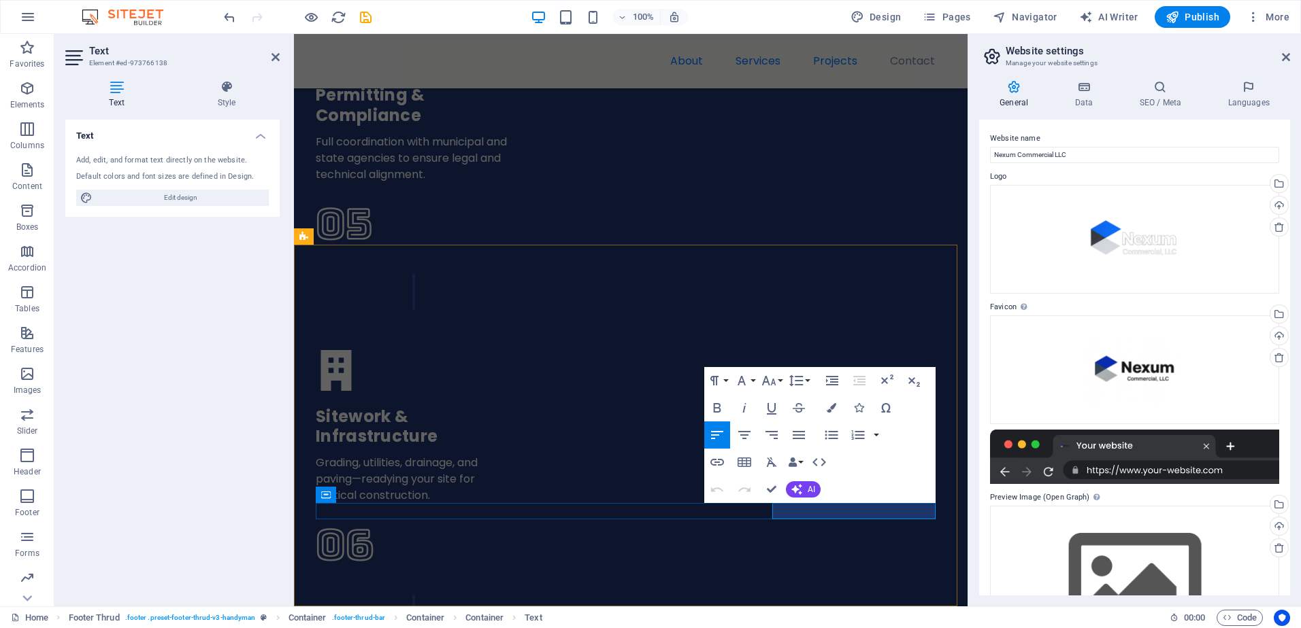
drag, startPoint x: 932, startPoint y: 512, endPoint x: 773, endPoint y: 510, distance: 158.5
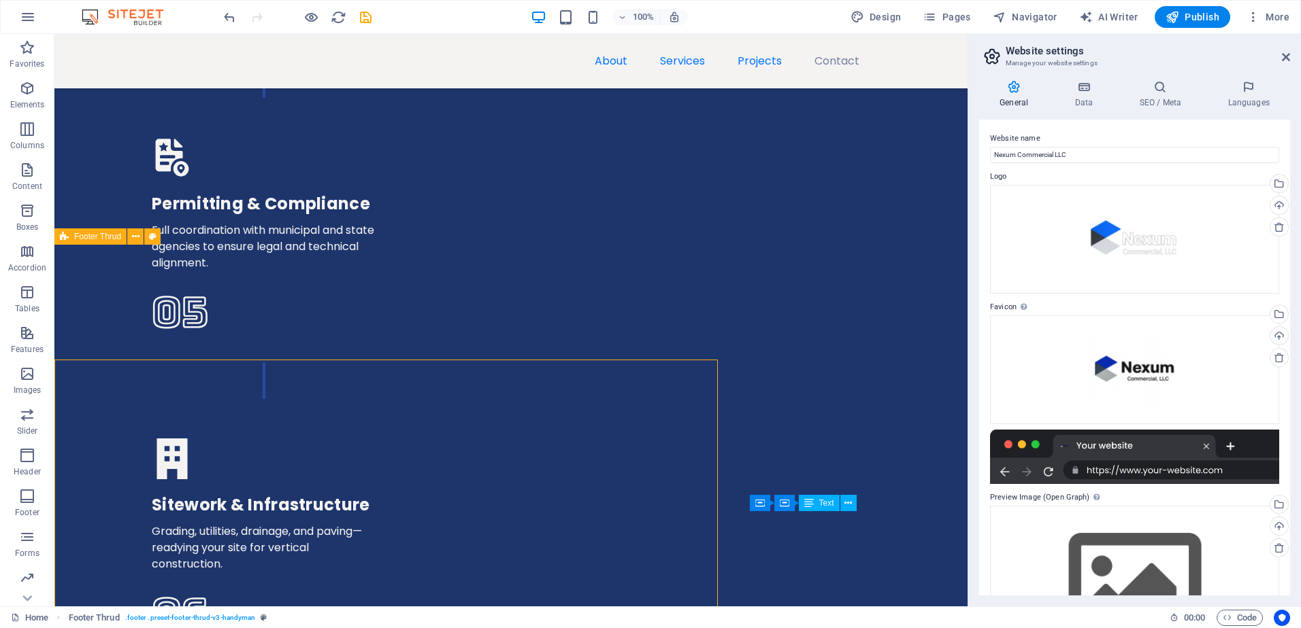
scroll to position [4016, 0]
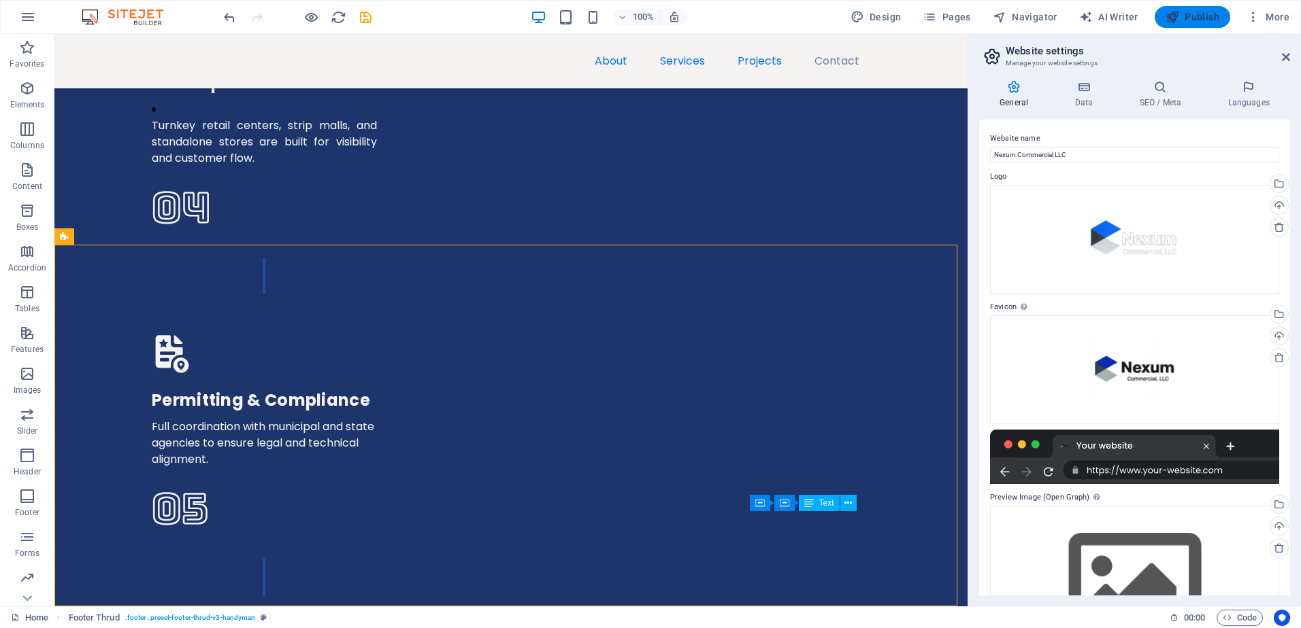
click at [1198, 24] on button "Publish" at bounding box center [1192, 17] width 76 height 22
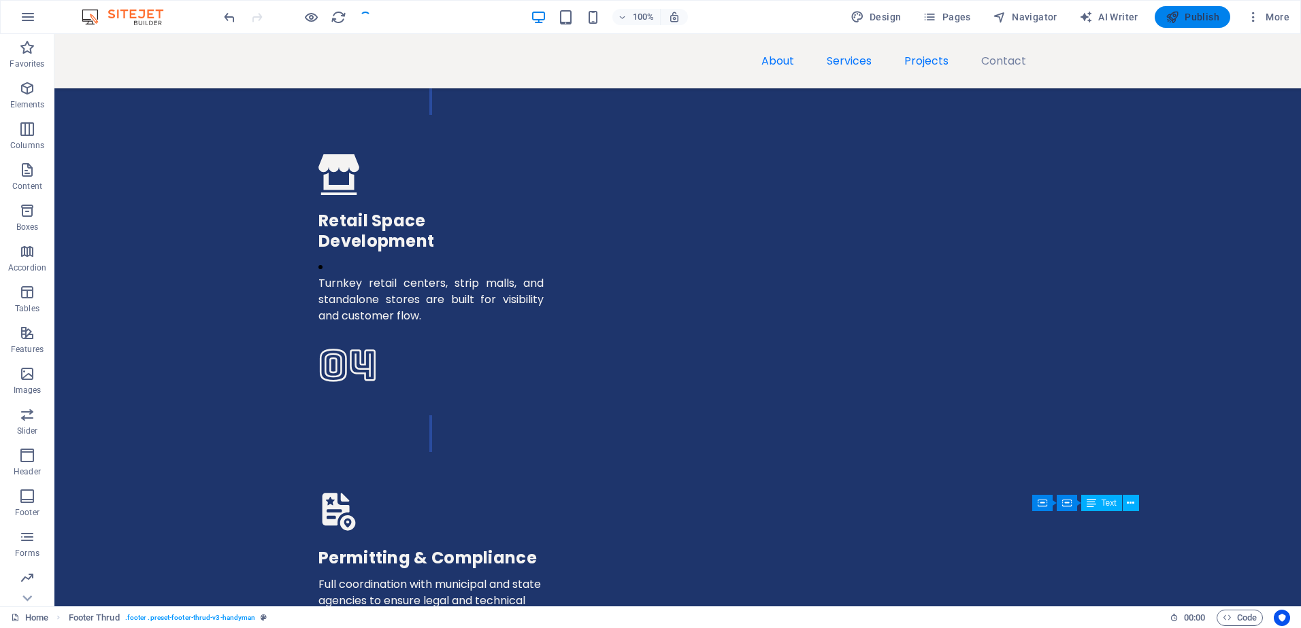
scroll to position [3608, 0]
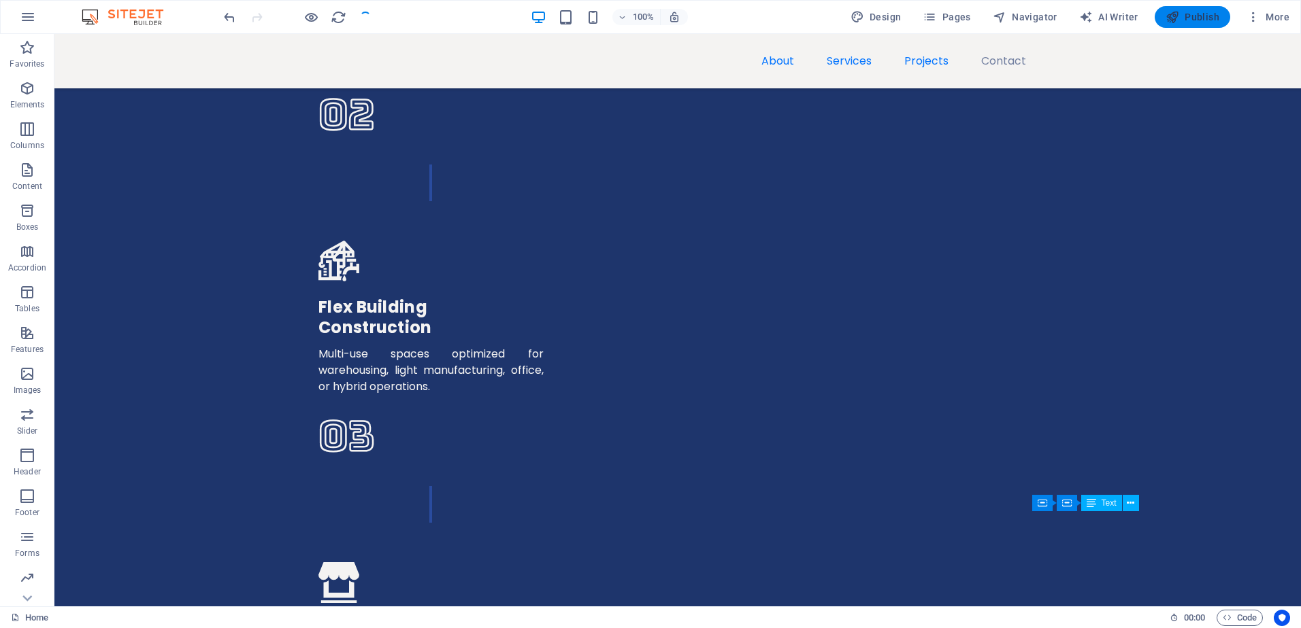
click at [1184, 22] on span "Publish" at bounding box center [1192, 17] width 54 height 14
checkbox input "false"
